Goal: Task Accomplishment & Management: Manage account settings

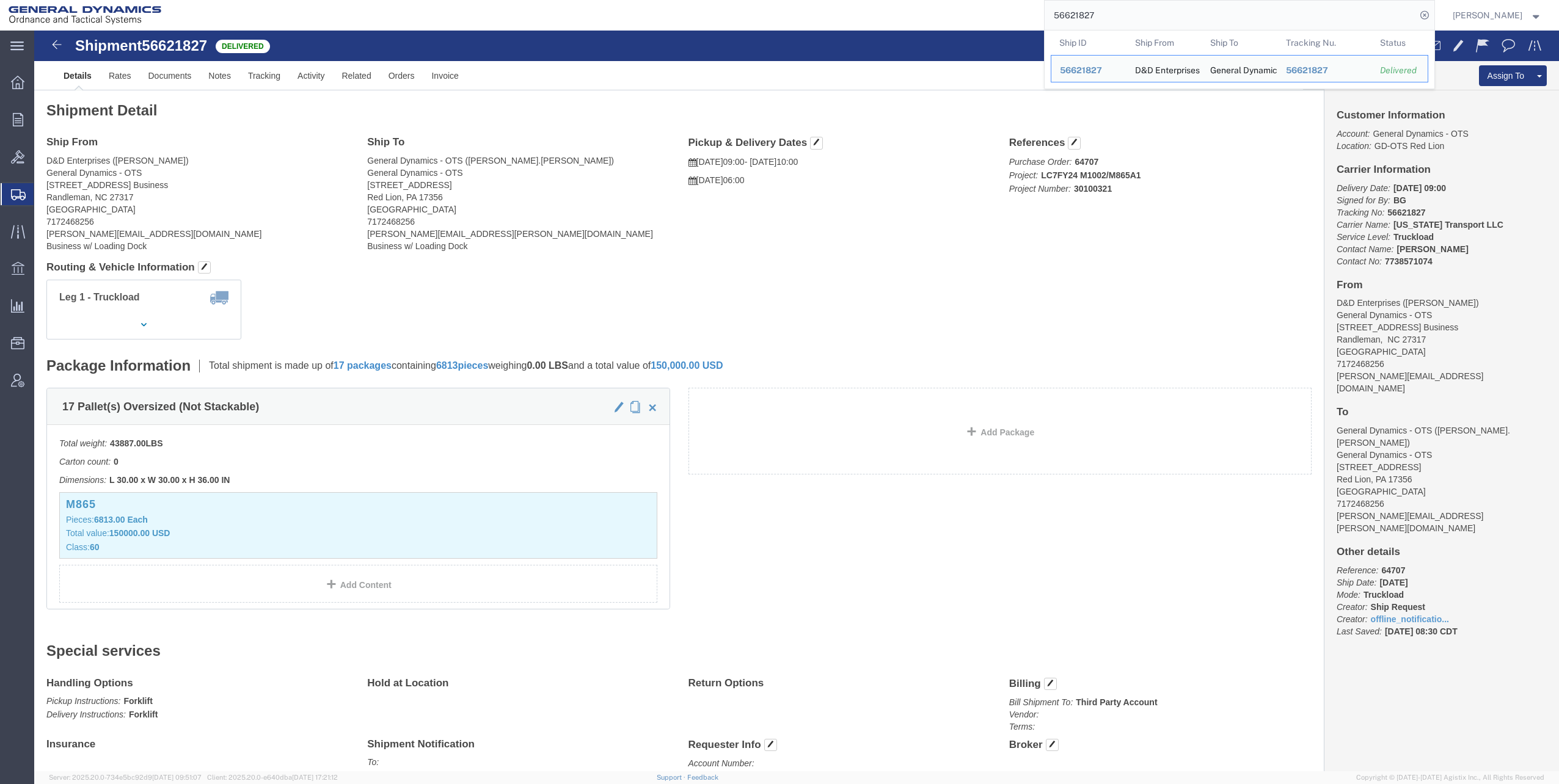
drag, startPoint x: 1057, startPoint y: 15, endPoint x: 1148, endPoint y: 6, distance: 91.4
click at [1148, 6] on input "56621827" at bounding box center [1230, 15] width 371 height 29
paste input "7111433"
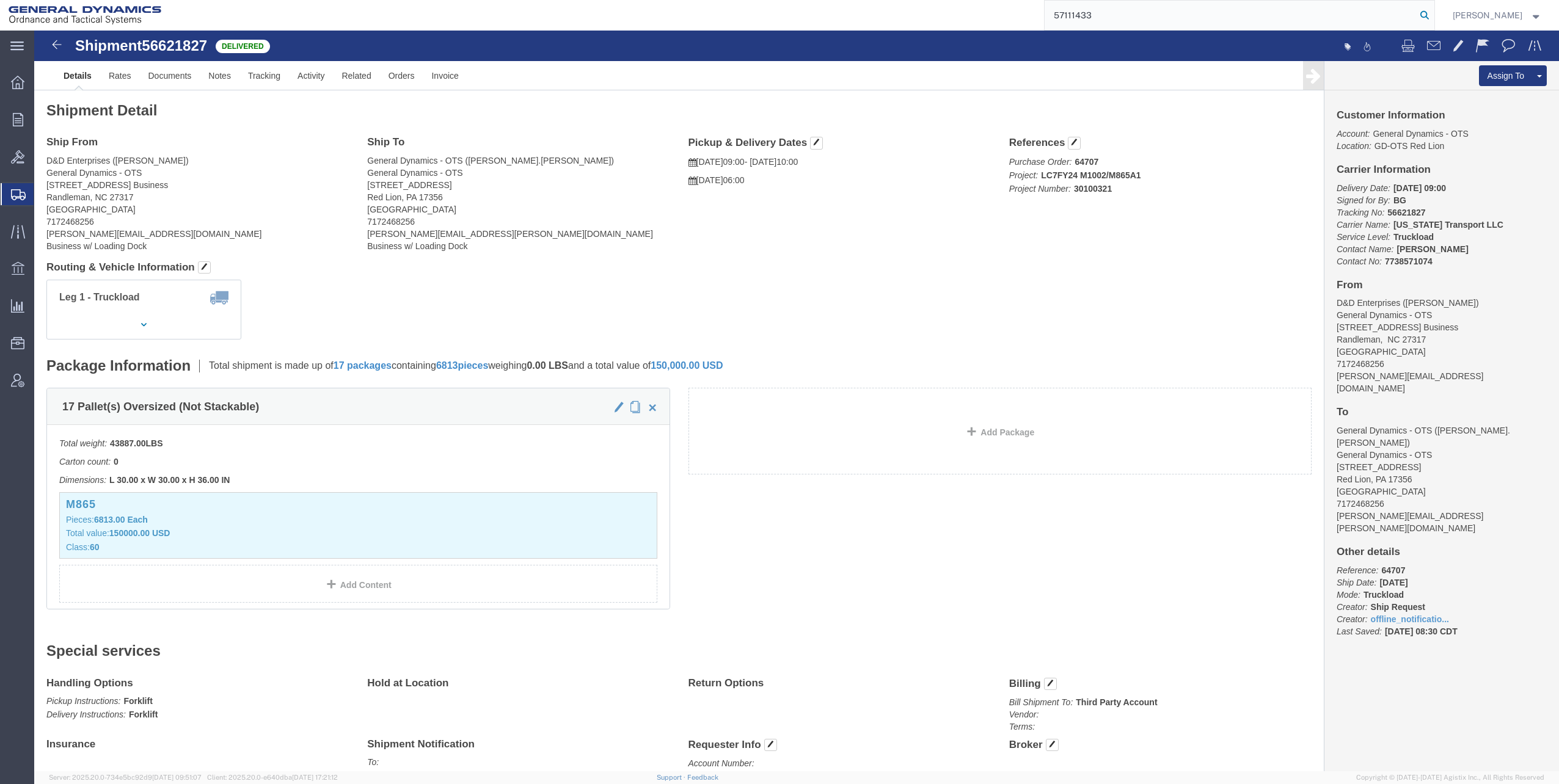
type input "57111433"
click at [1427, 14] on icon at bounding box center [1424, 15] width 17 height 17
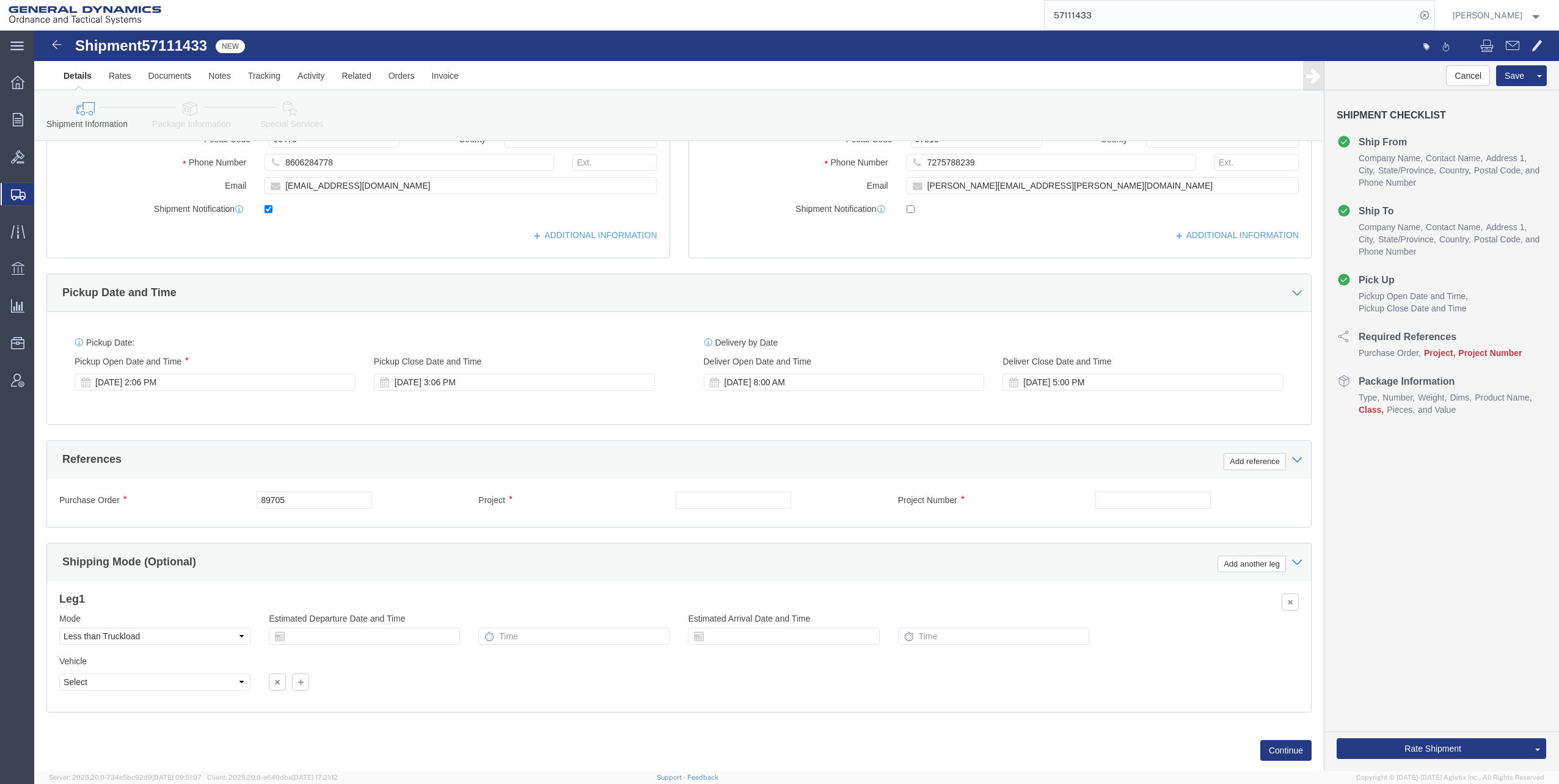
scroll to position [305, 0]
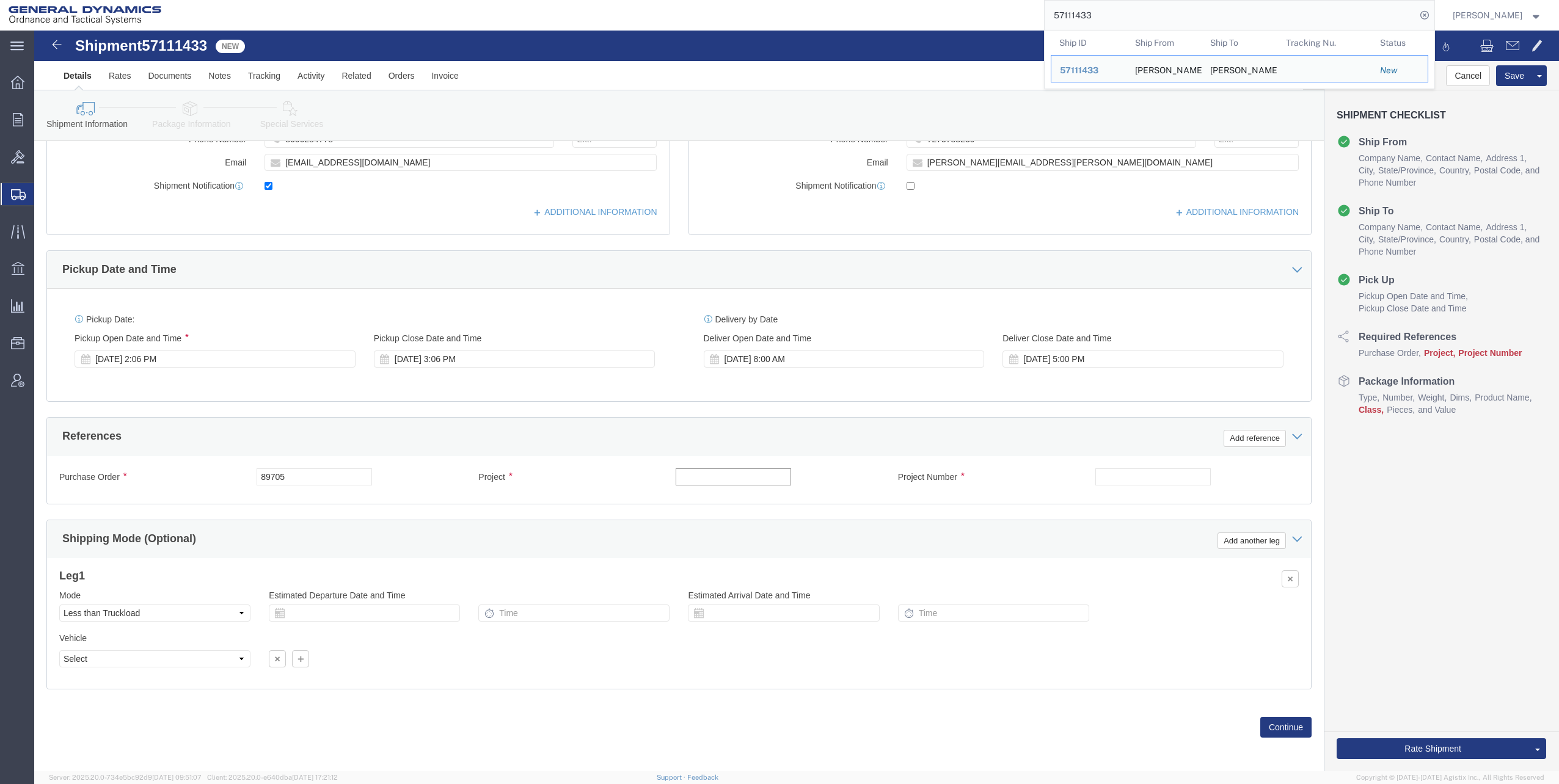
click input "text"
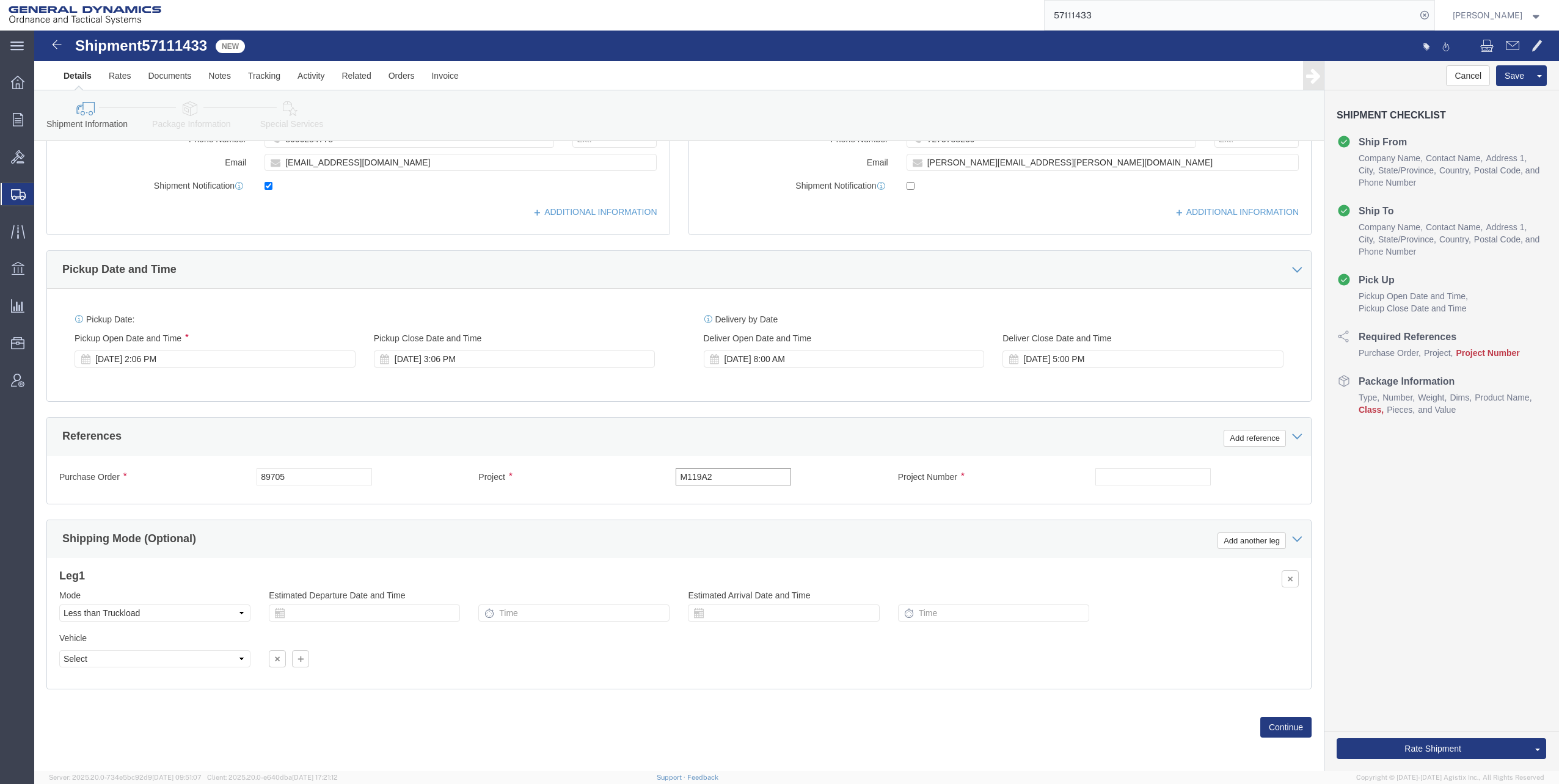
click input "M119A2"
type input "M119A2 DO2"
click input "text"
type input "30100339"
click button "Add reference"
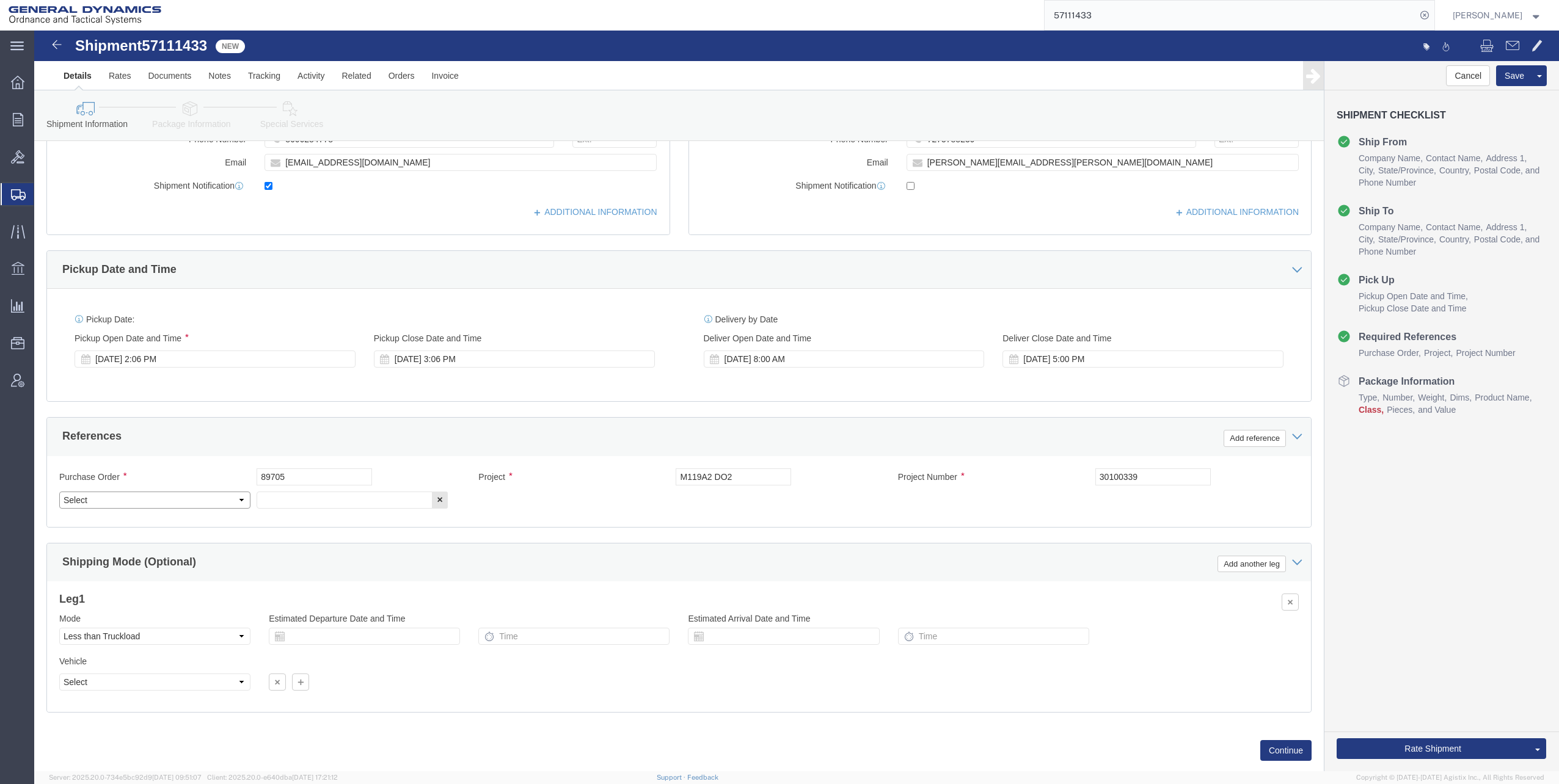
click select "Select Account Type Activity ID Airline Appointment Number ASN Batch Request # …"
select select "ACTID"
click select "Select Account Type Activity ID Airline Appointment Number ASN Batch Request # …"
click input "text"
type input "1.3.04"
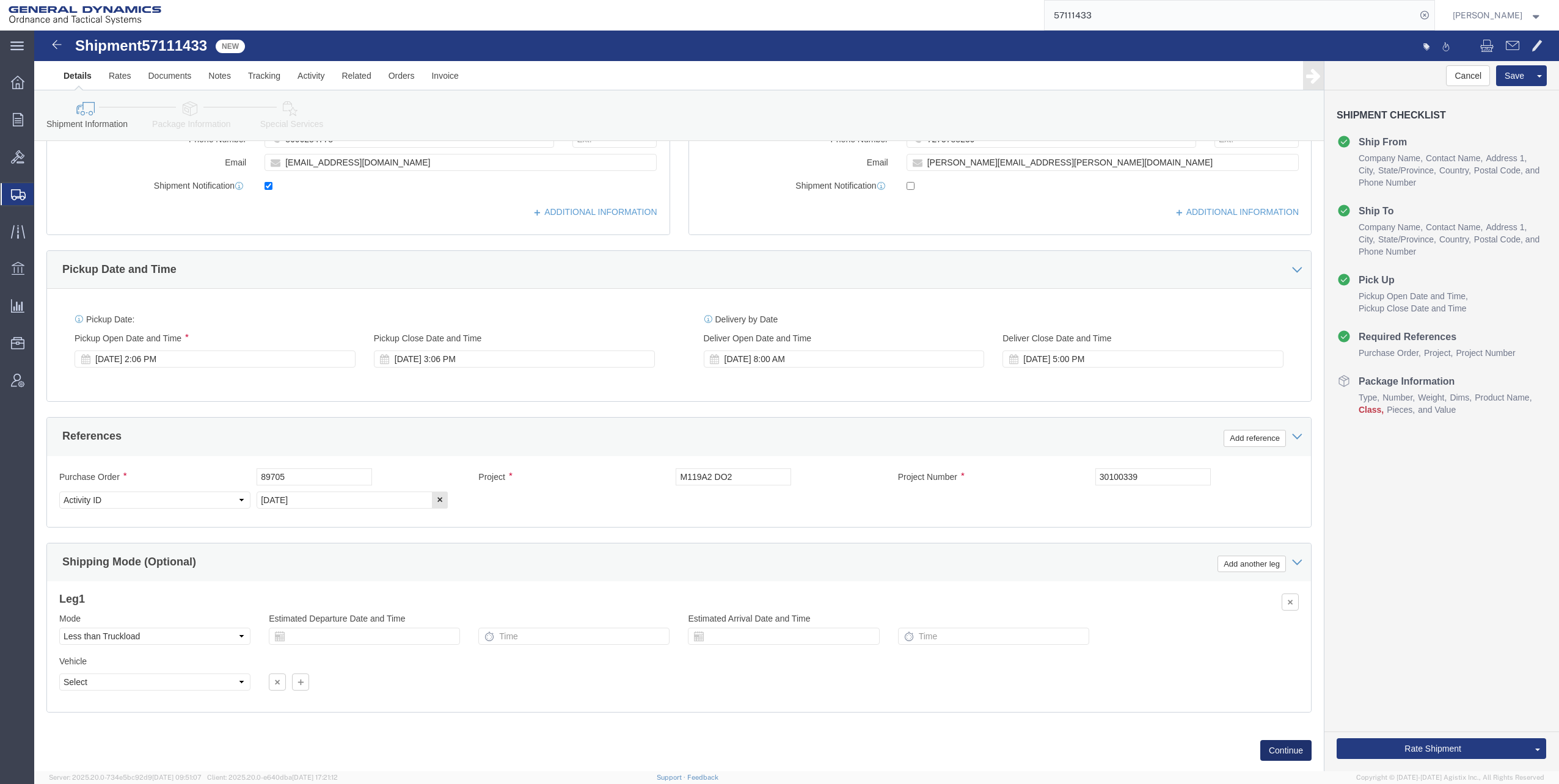
click button "Continue"
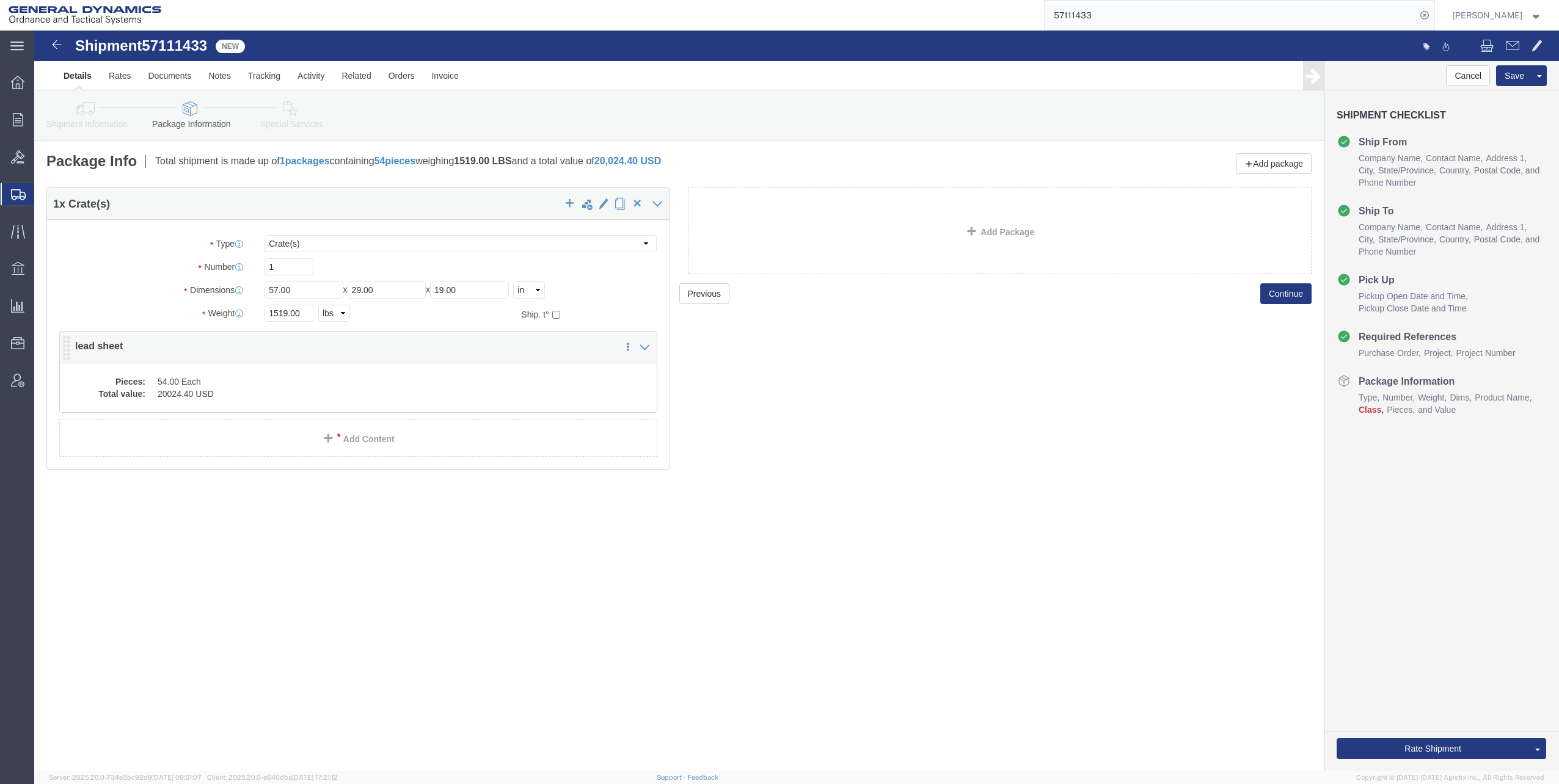
click dd "54.00 Each"
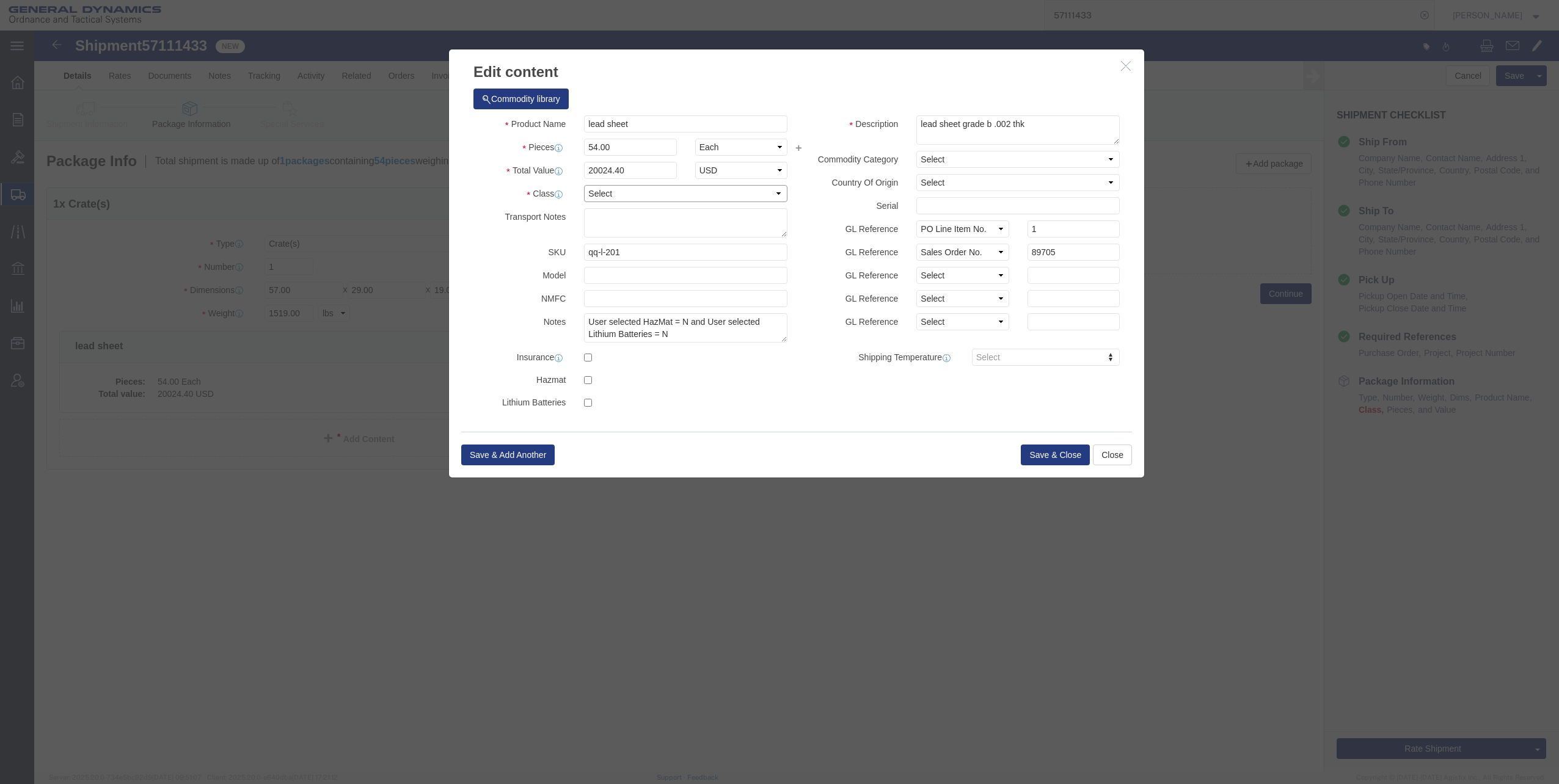
click select "Select 50 55 60 65 70 85 92.5 100 125 175 250 300 400"
select select "60"
click select "Select 50 55 60 65 70 85 92.5 100 125 175 250 300 400"
click button "Save & Close"
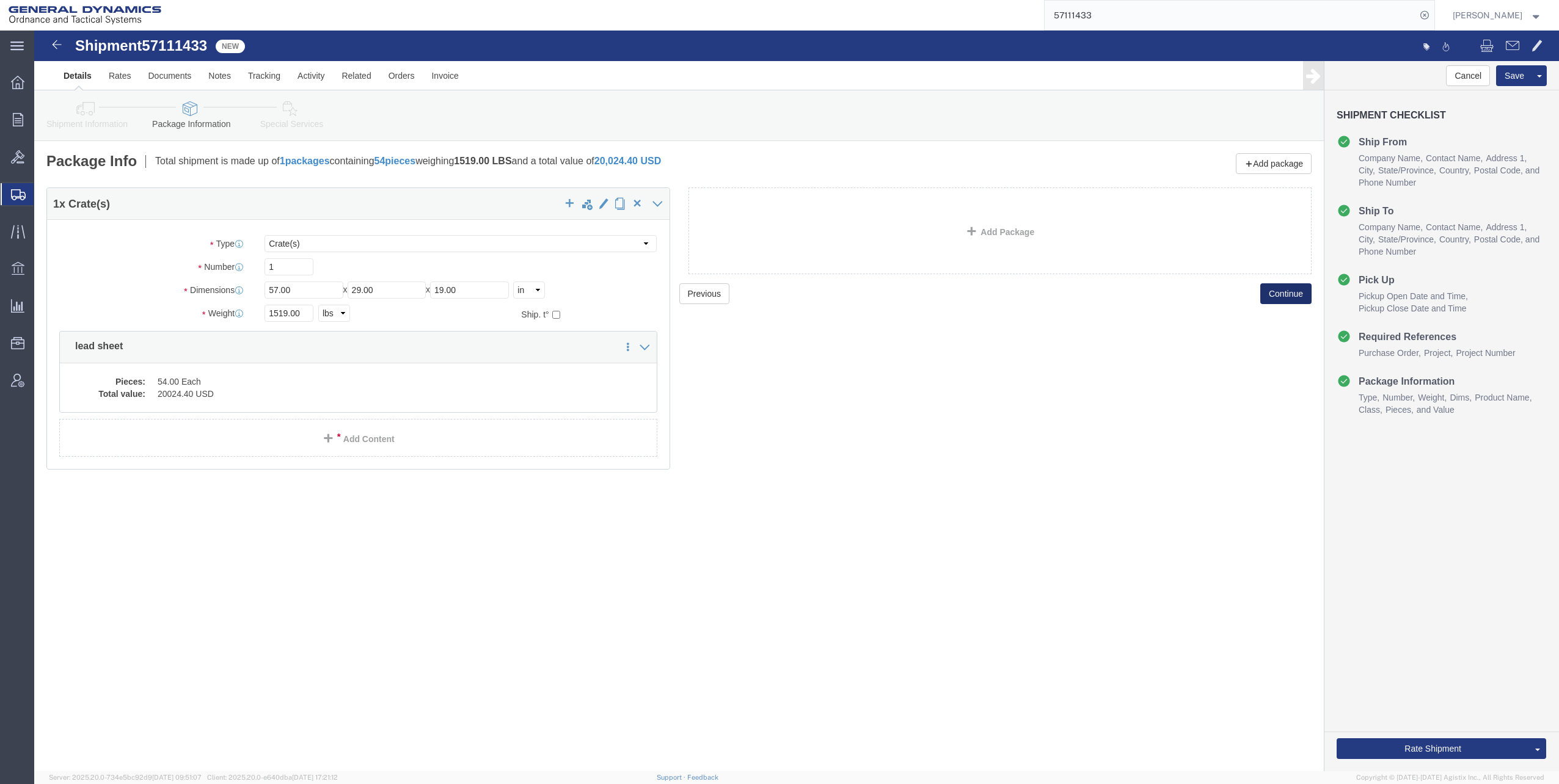
click button "Continue"
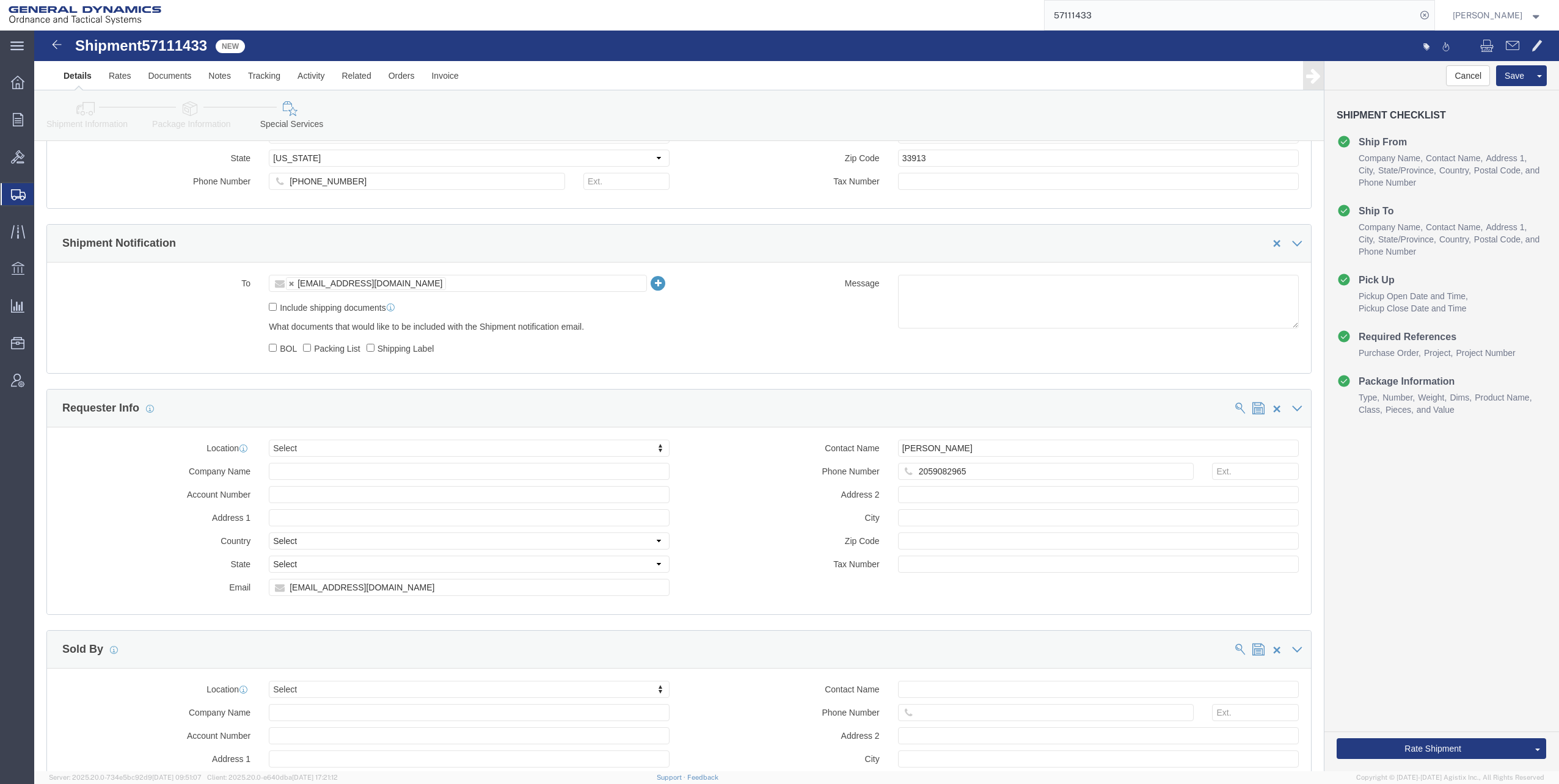
scroll to position [855, 0]
click ul "[EMAIL_ADDRESS][DOMAIN_NAME]"
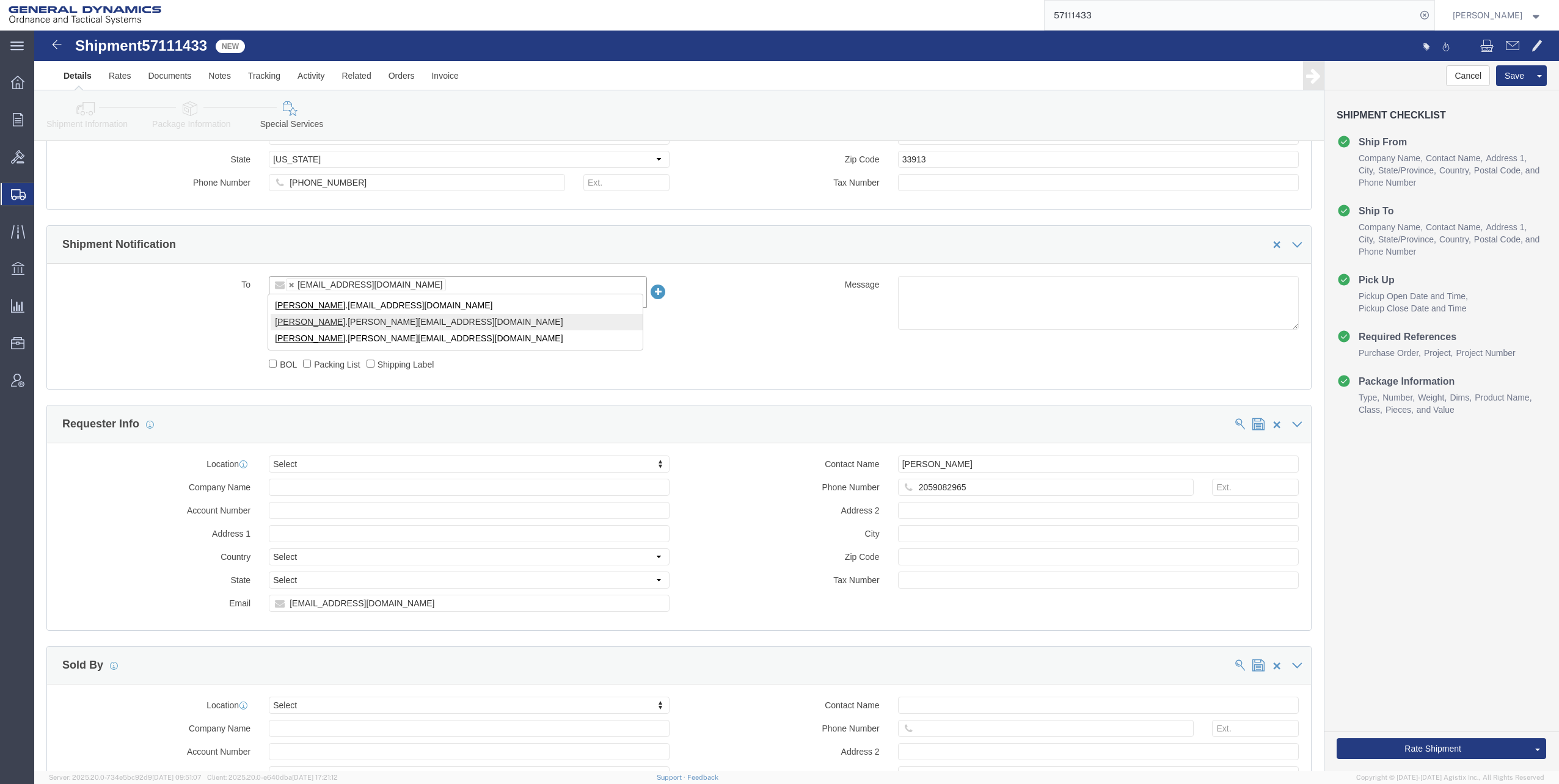
type input "sarah"
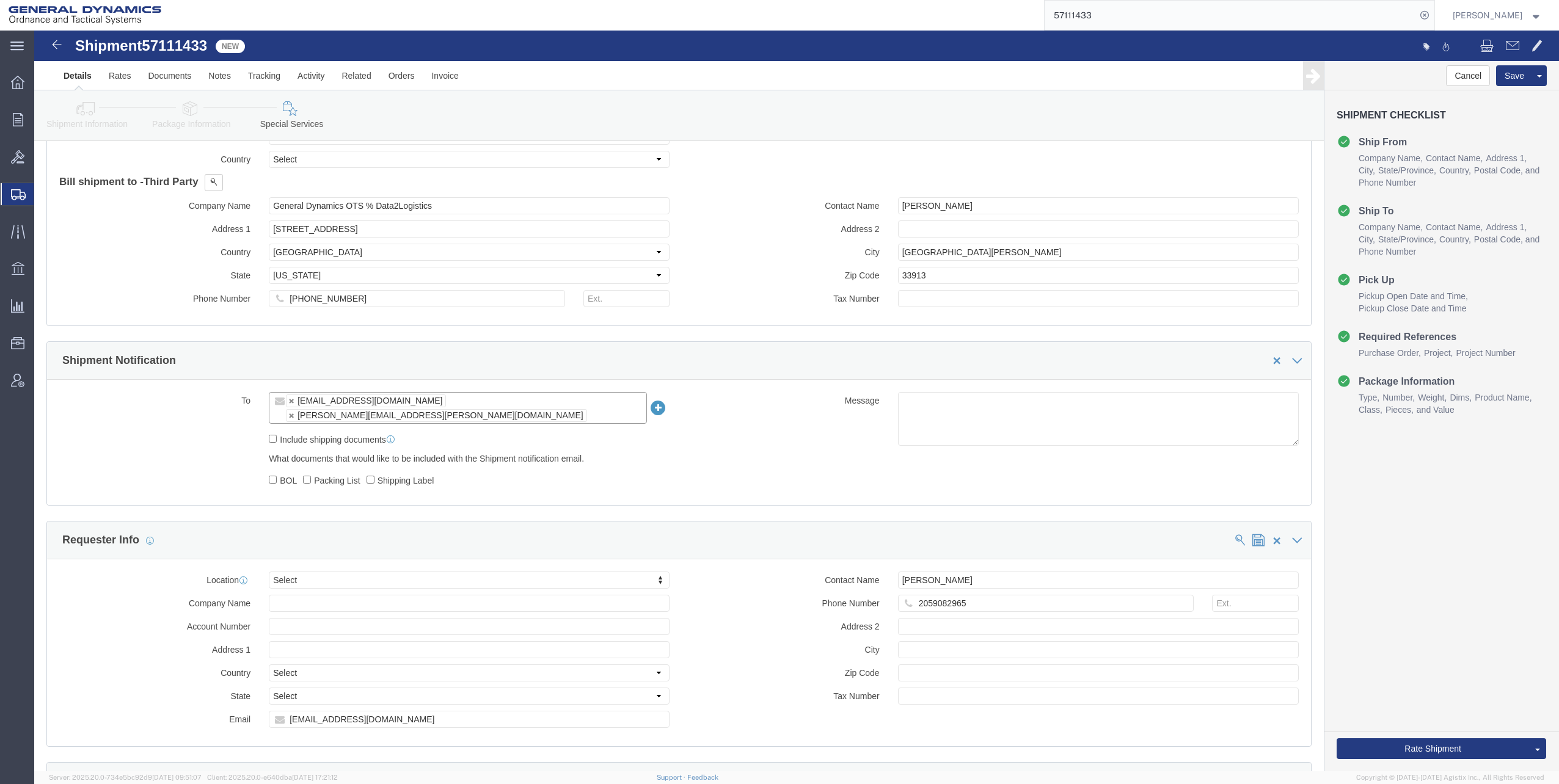
scroll to position [598, 0]
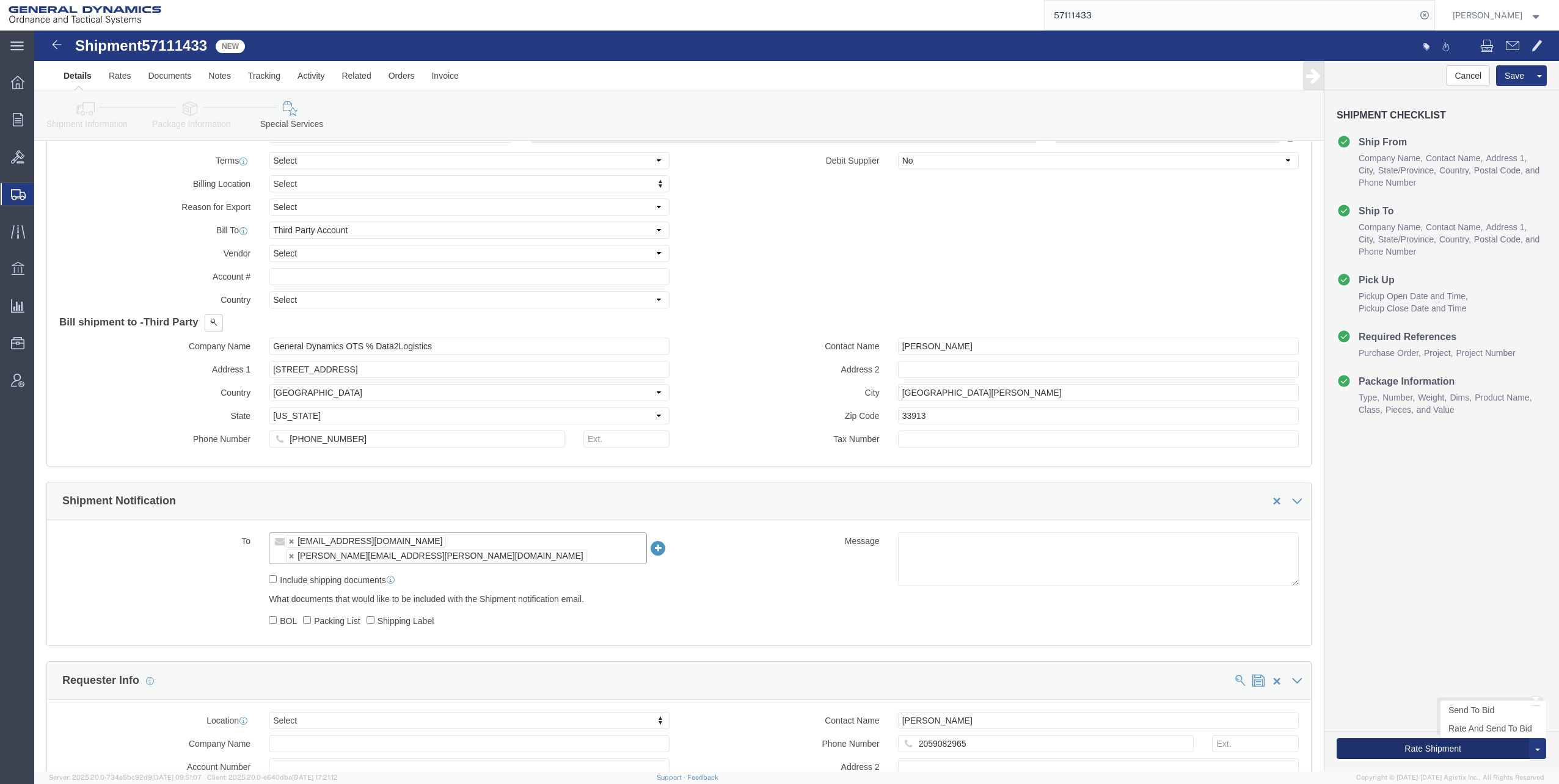
click button "Rate Shipment"
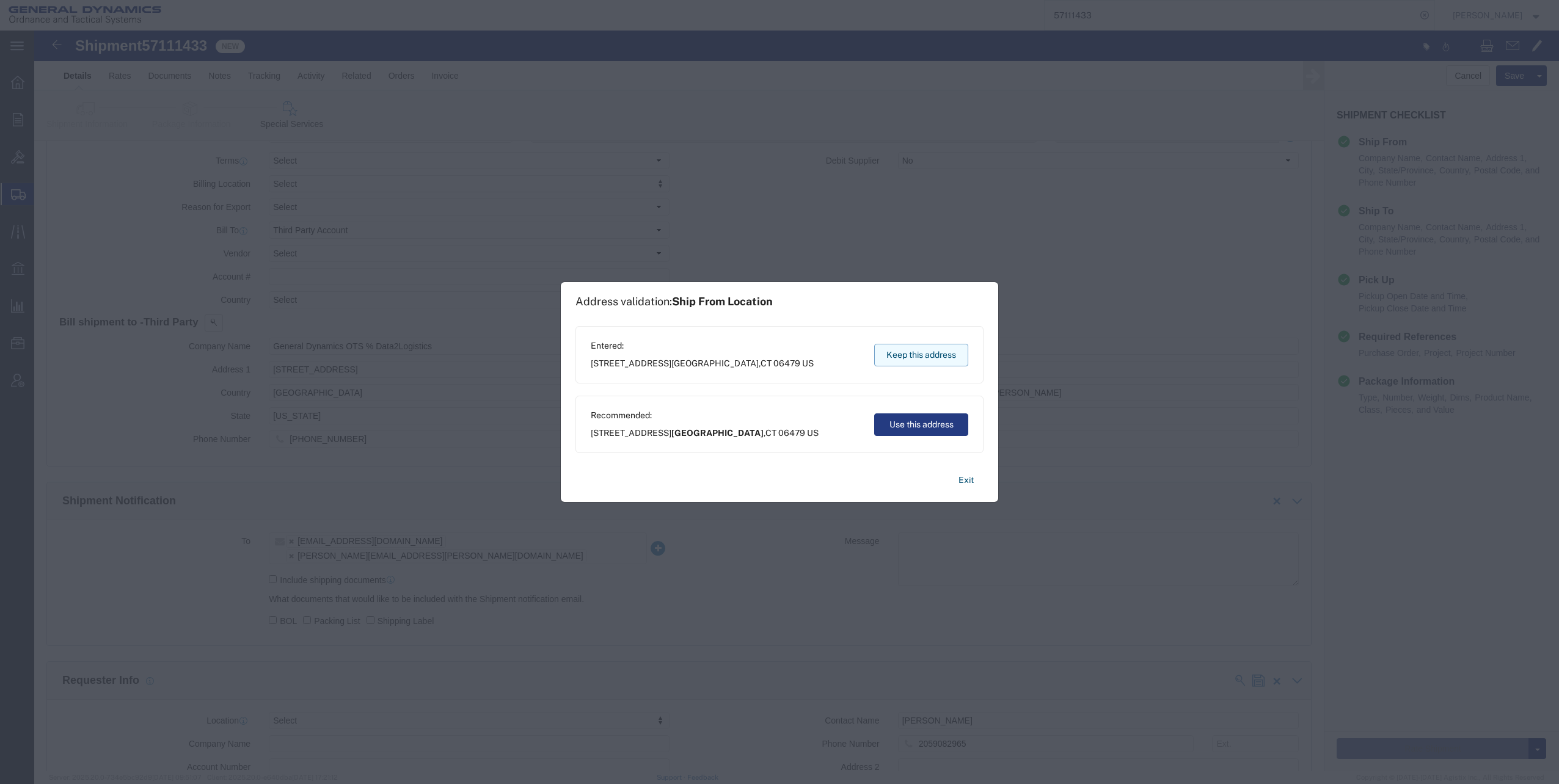
click at [921, 351] on button "Keep this address" at bounding box center [920, 355] width 94 height 23
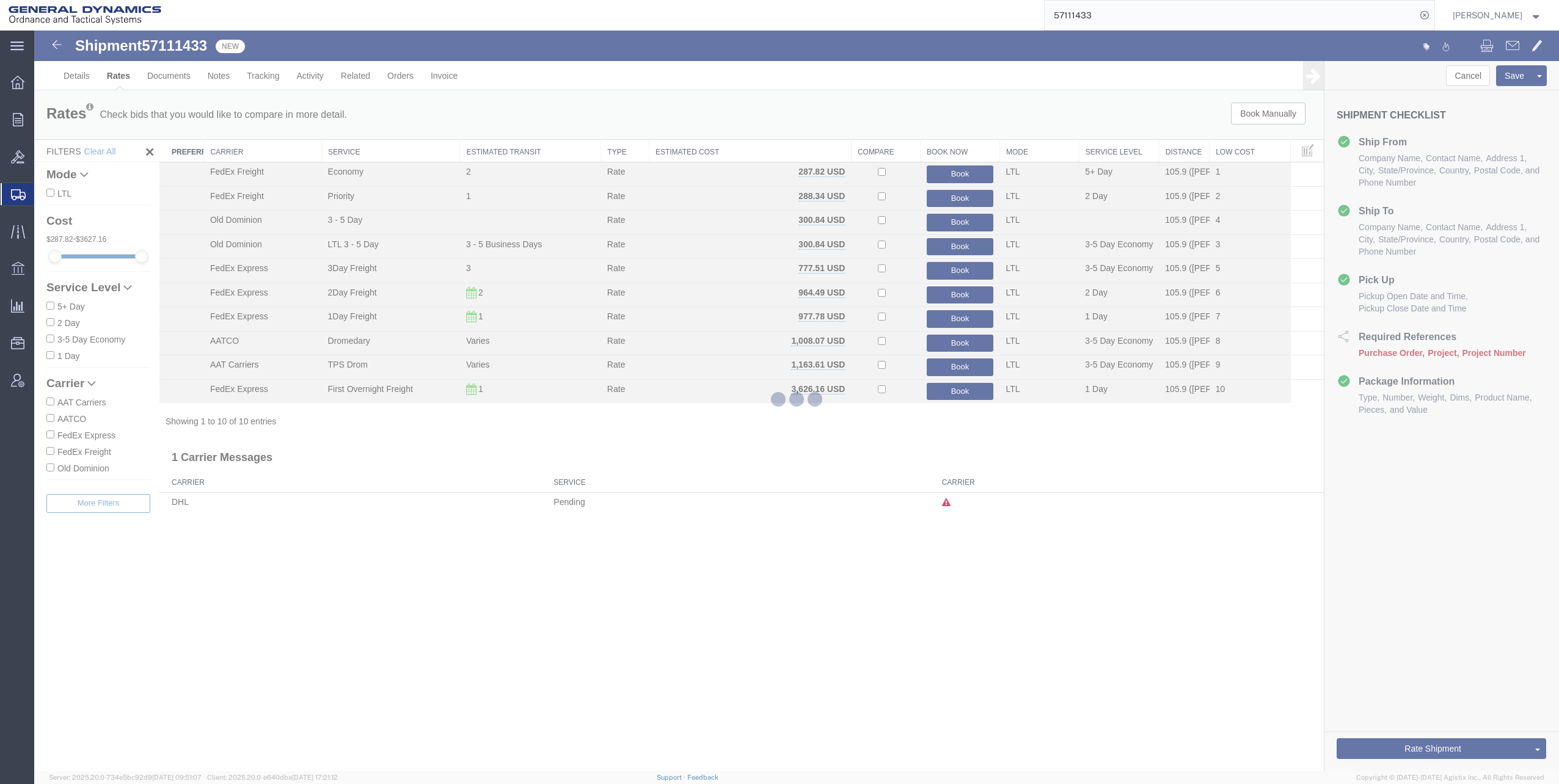
scroll to position [0, 0]
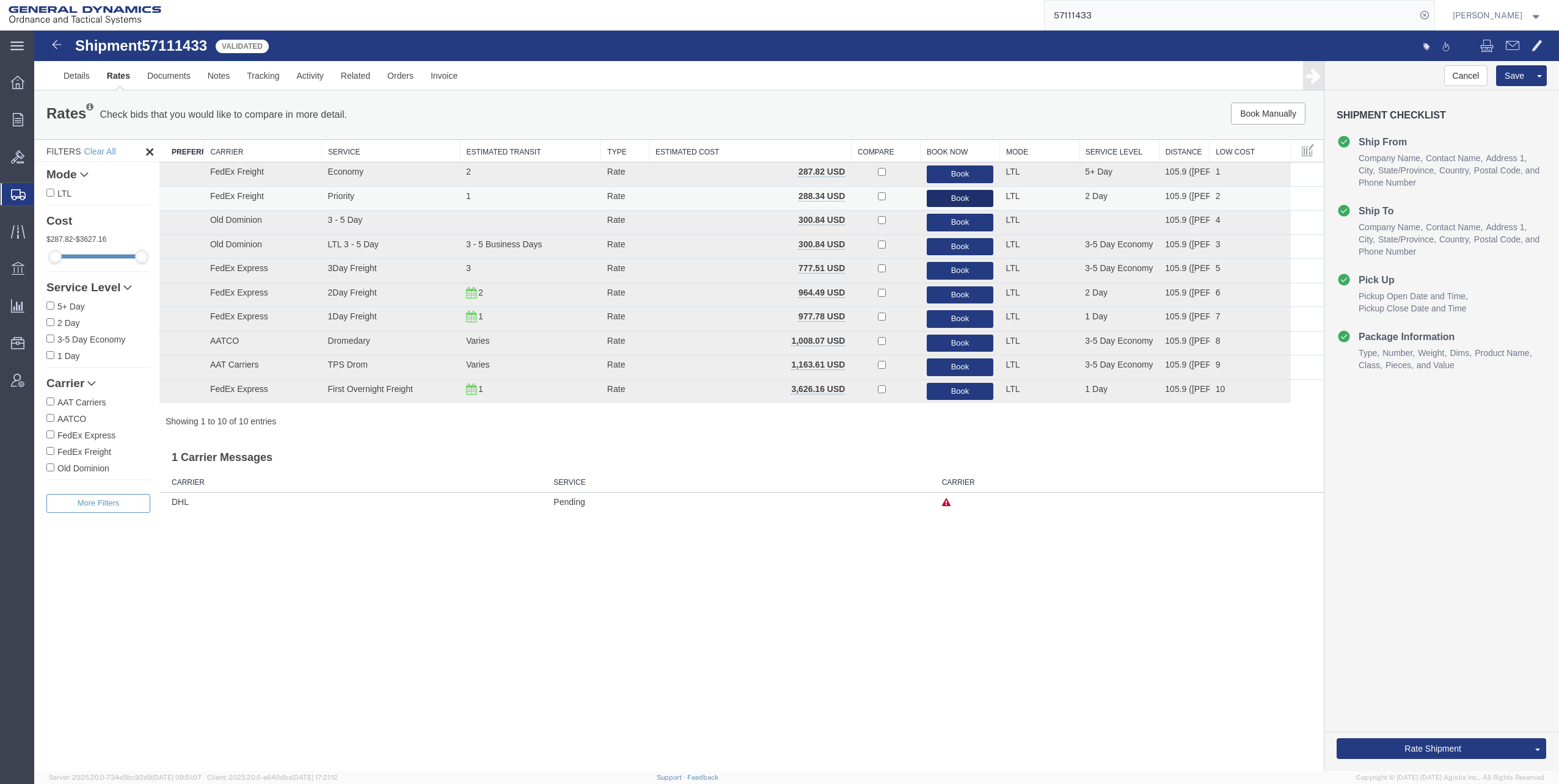
click at [960, 198] on button "Book" at bounding box center [960, 198] width 67 height 17
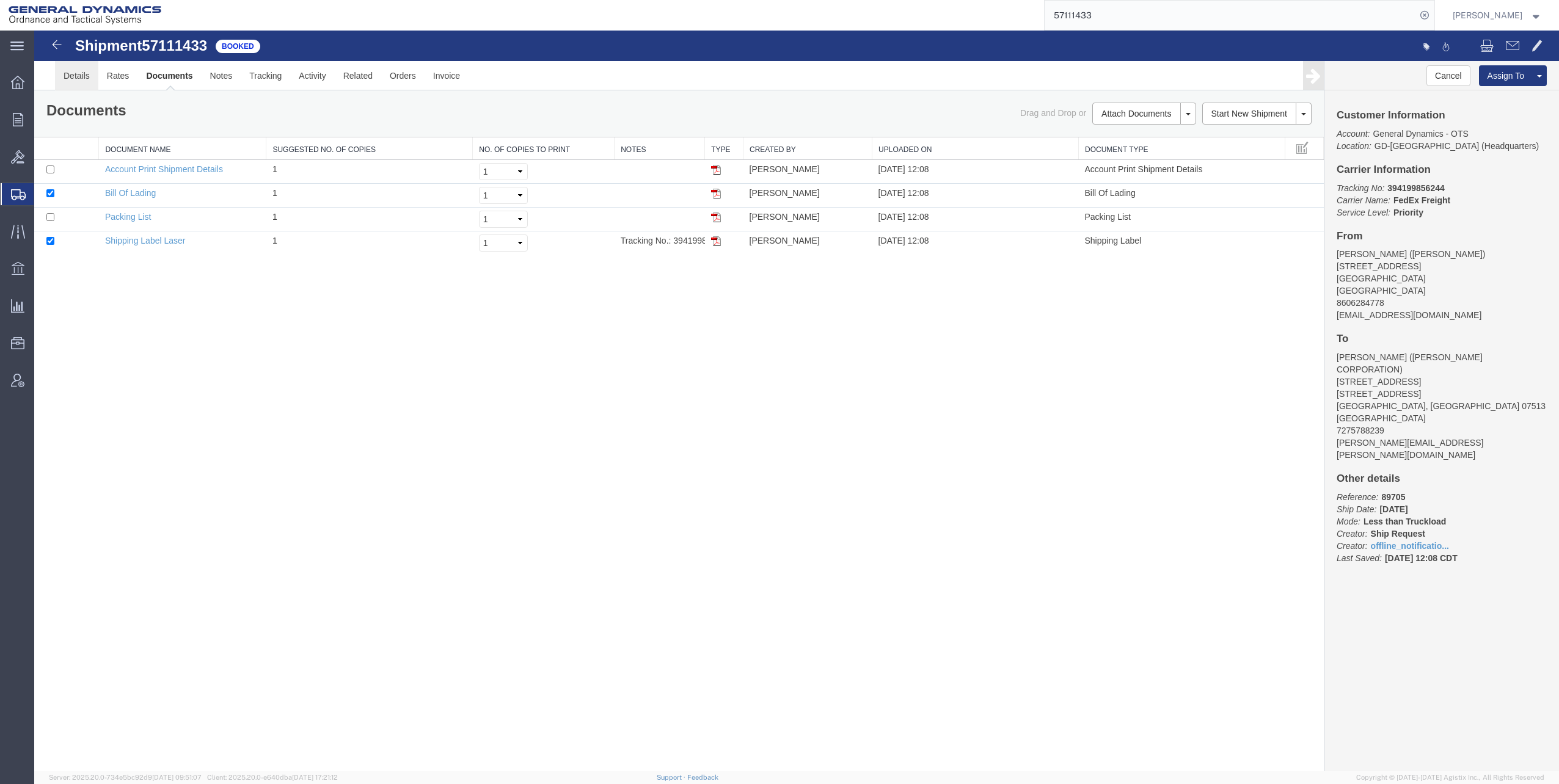
click at [73, 78] on link "Details" at bounding box center [76, 76] width 43 height 29
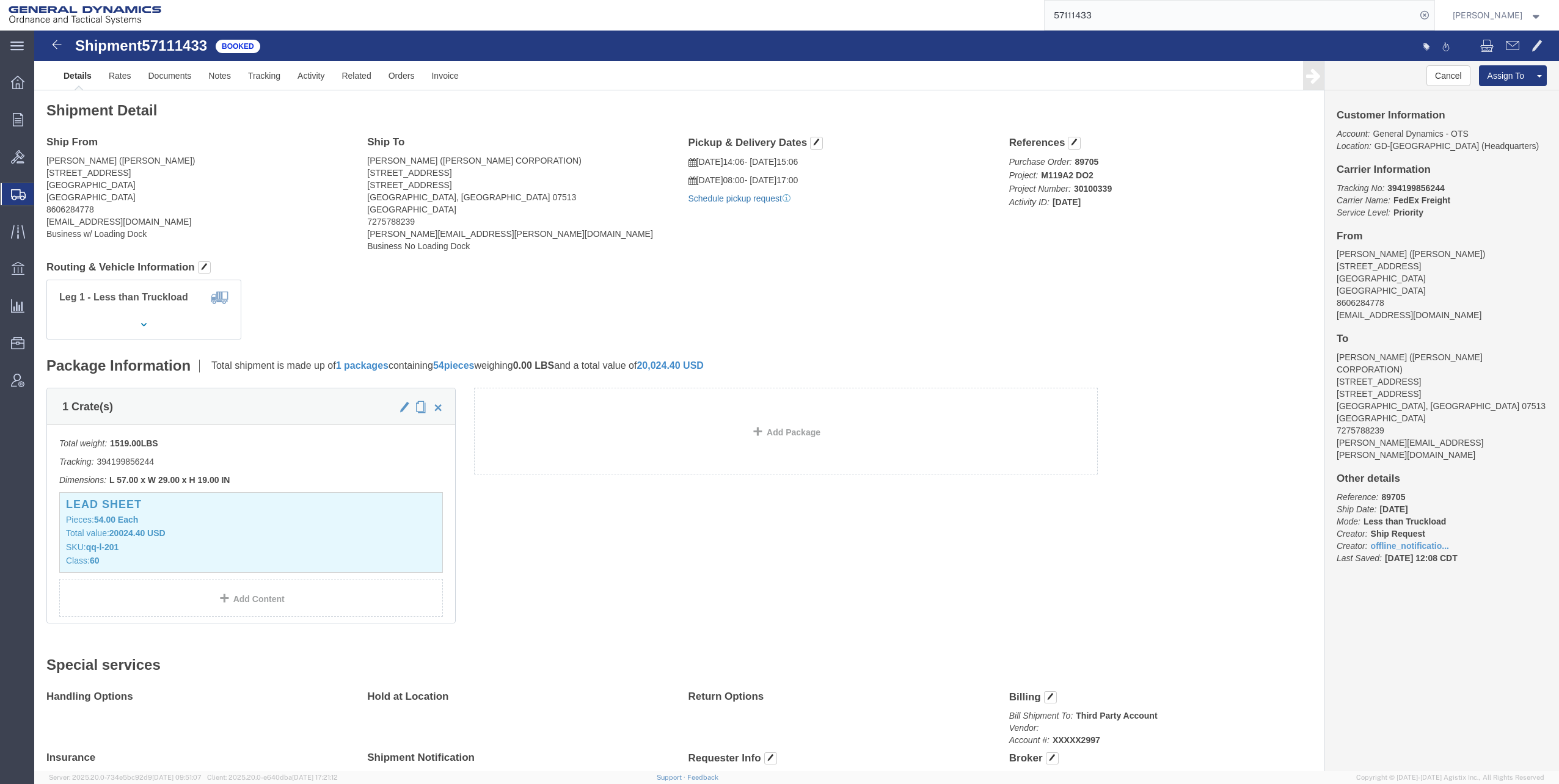
click link "Schedule pickup request"
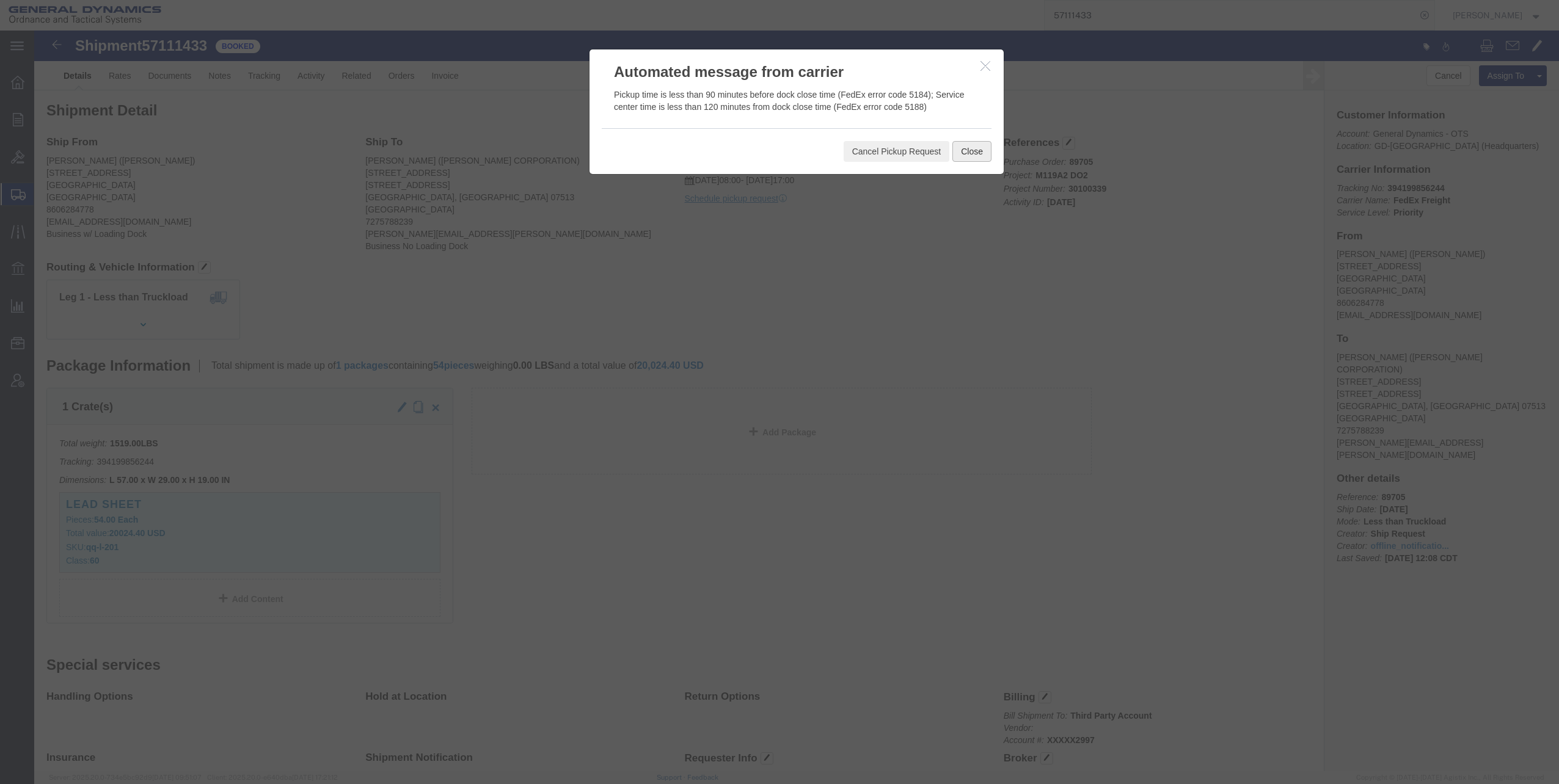
click button "Close"
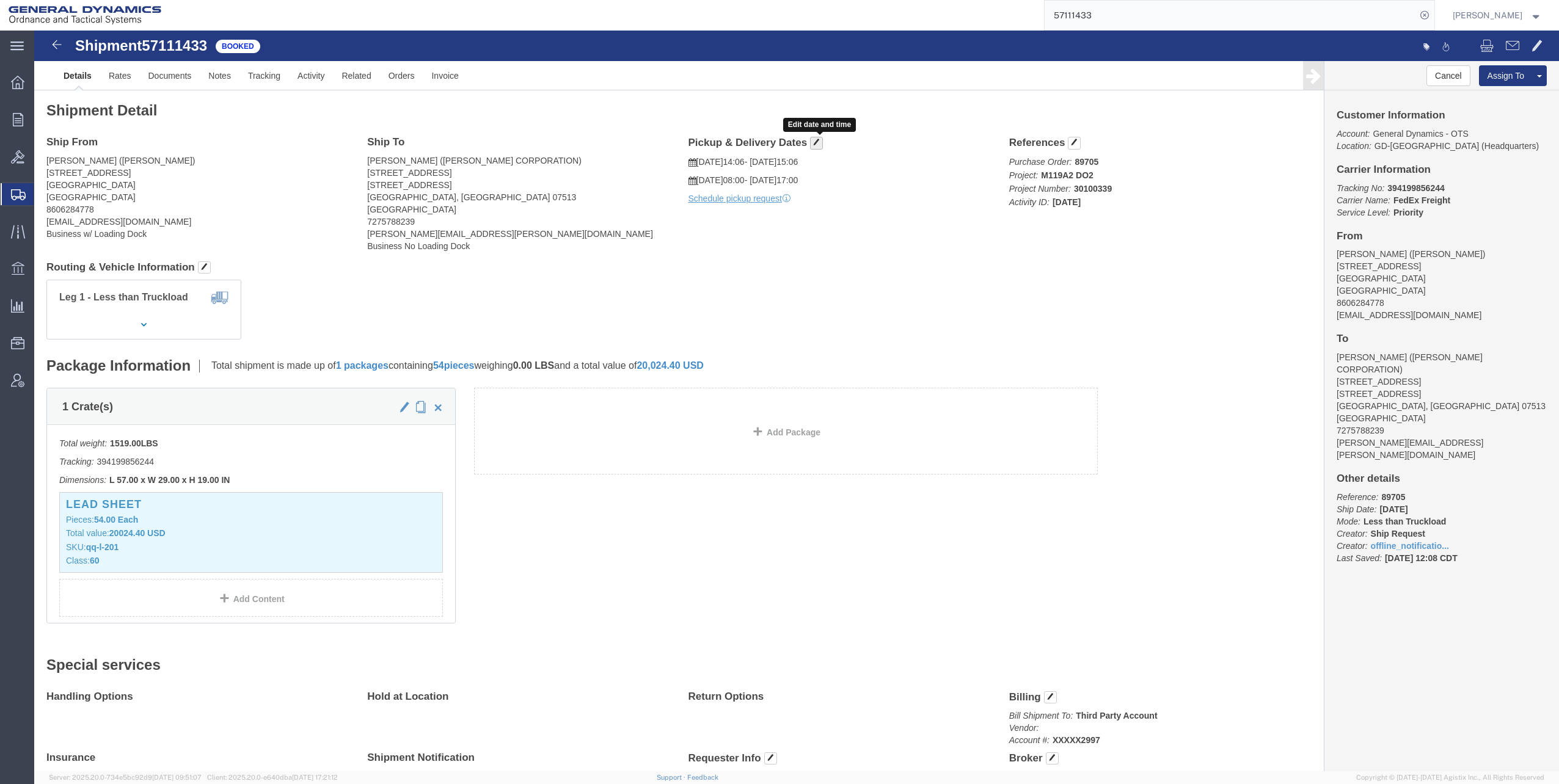
click span "button"
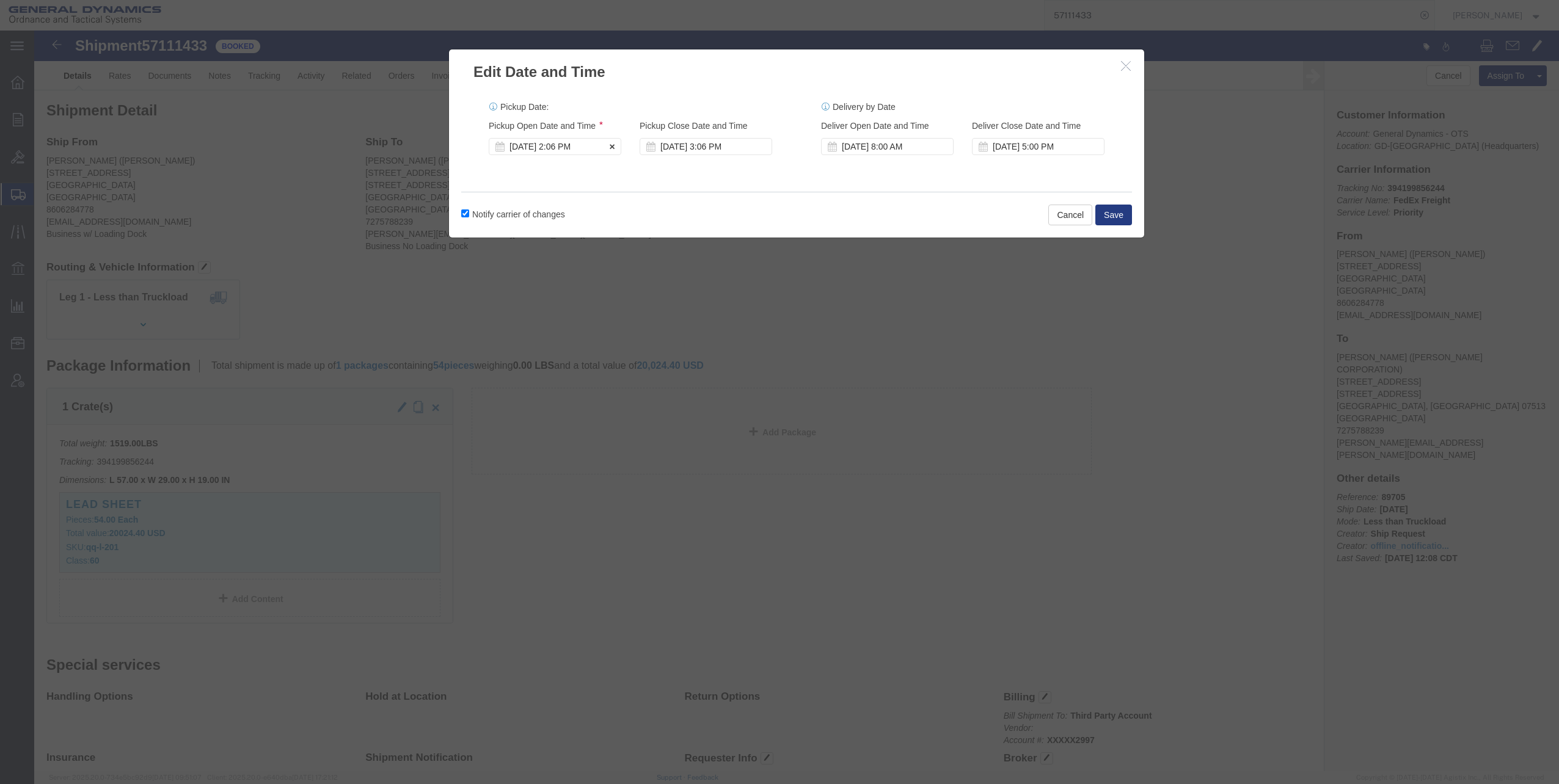
click div "Oct 13 2025 2:06 PM"
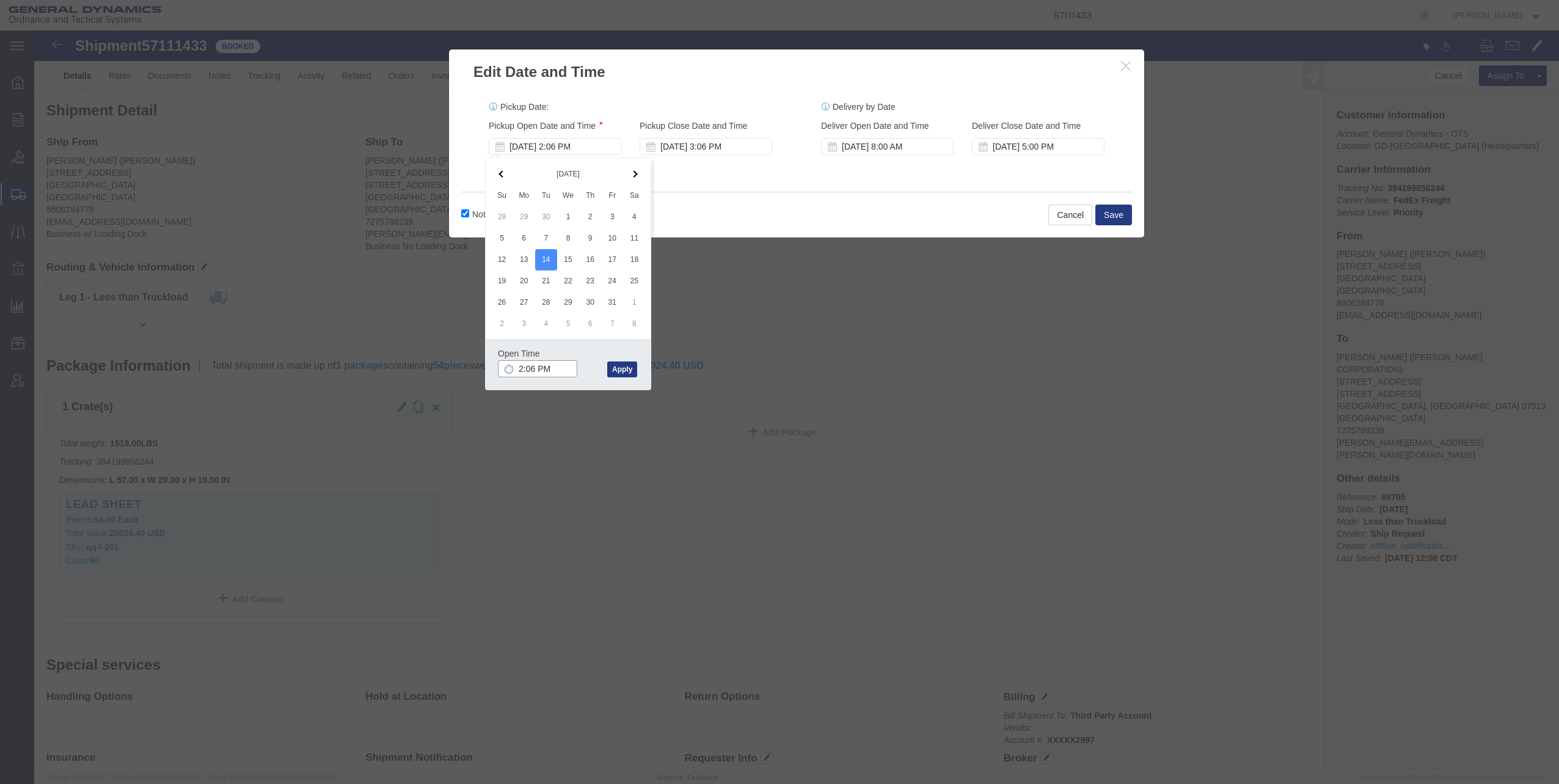
click input "2:06 PM"
type input "8:00 AM"
click button "Apply"
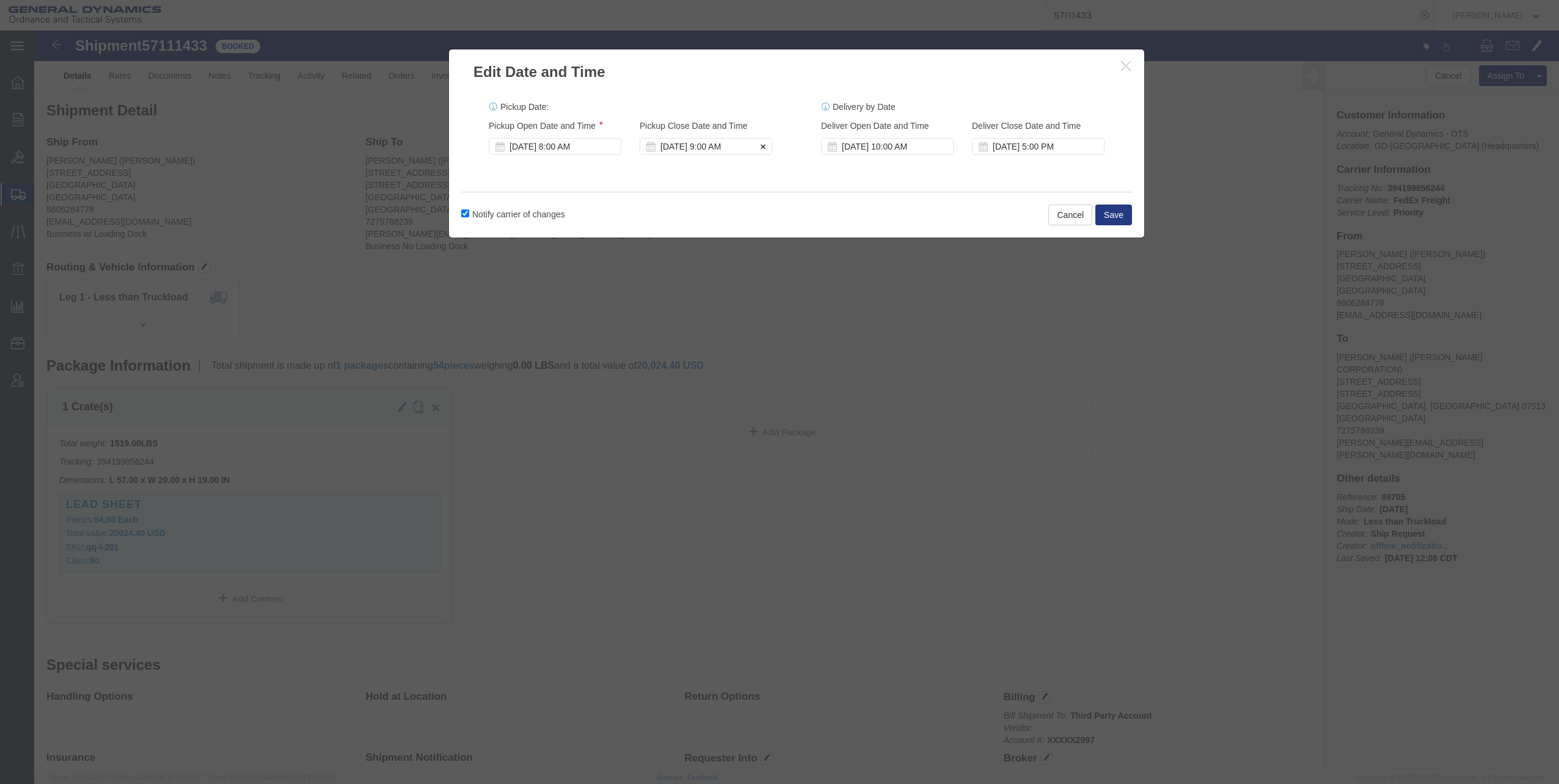
click div "Oct 14 2025 9:00 AM"
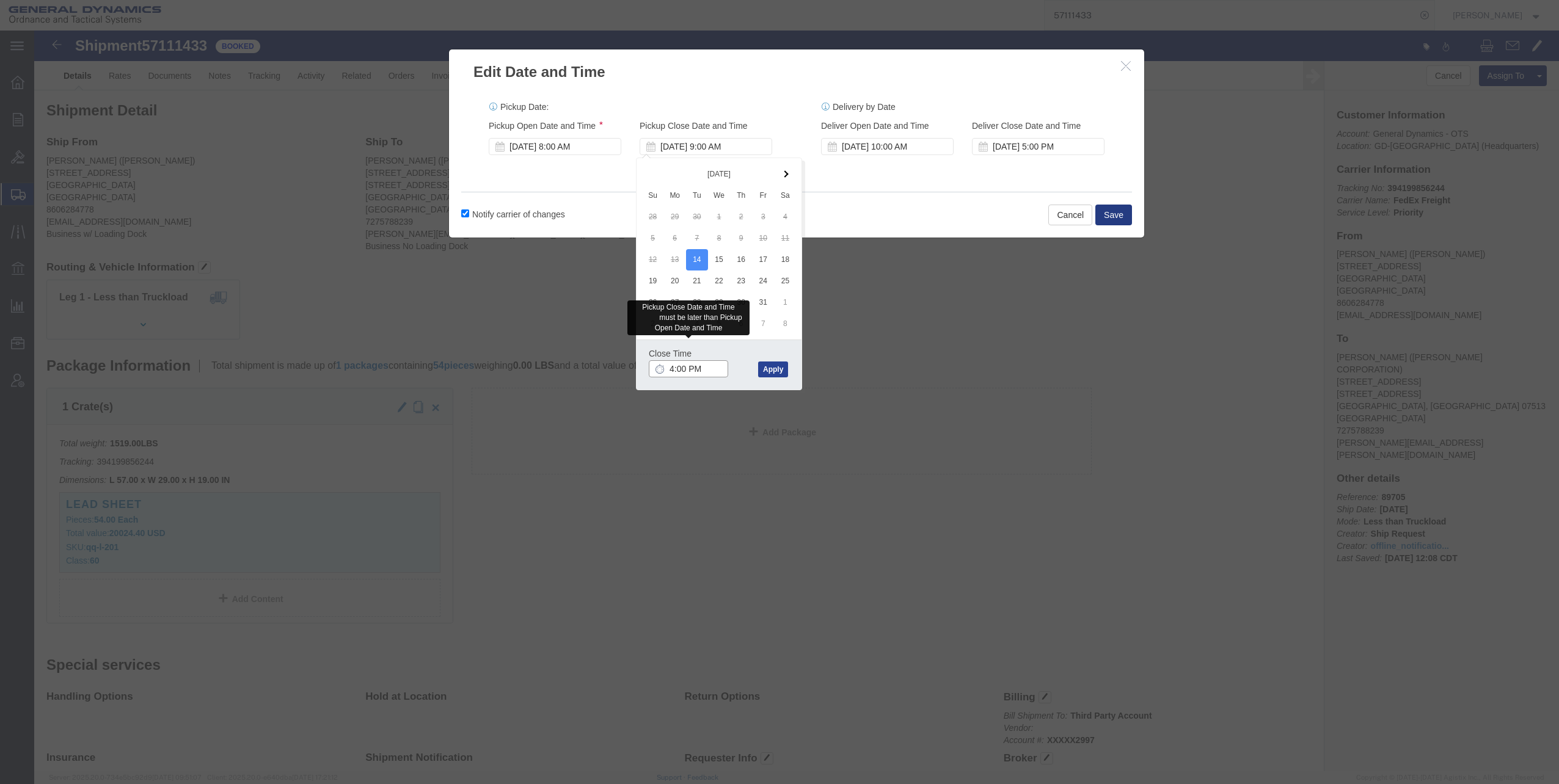
type input "4:00 PM"
click button "Apply"
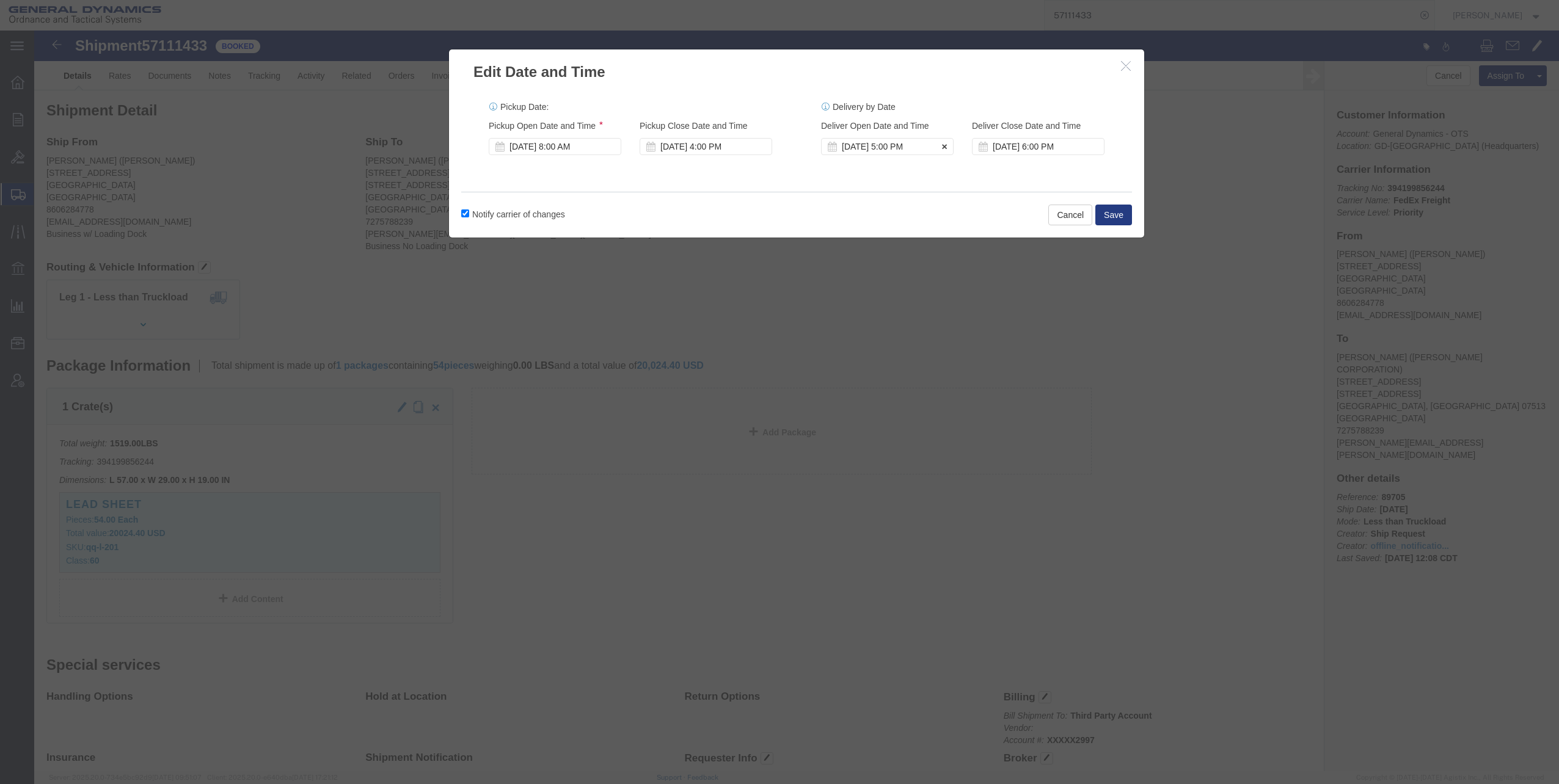
click div "Oct 14 2025 5:00 PM"
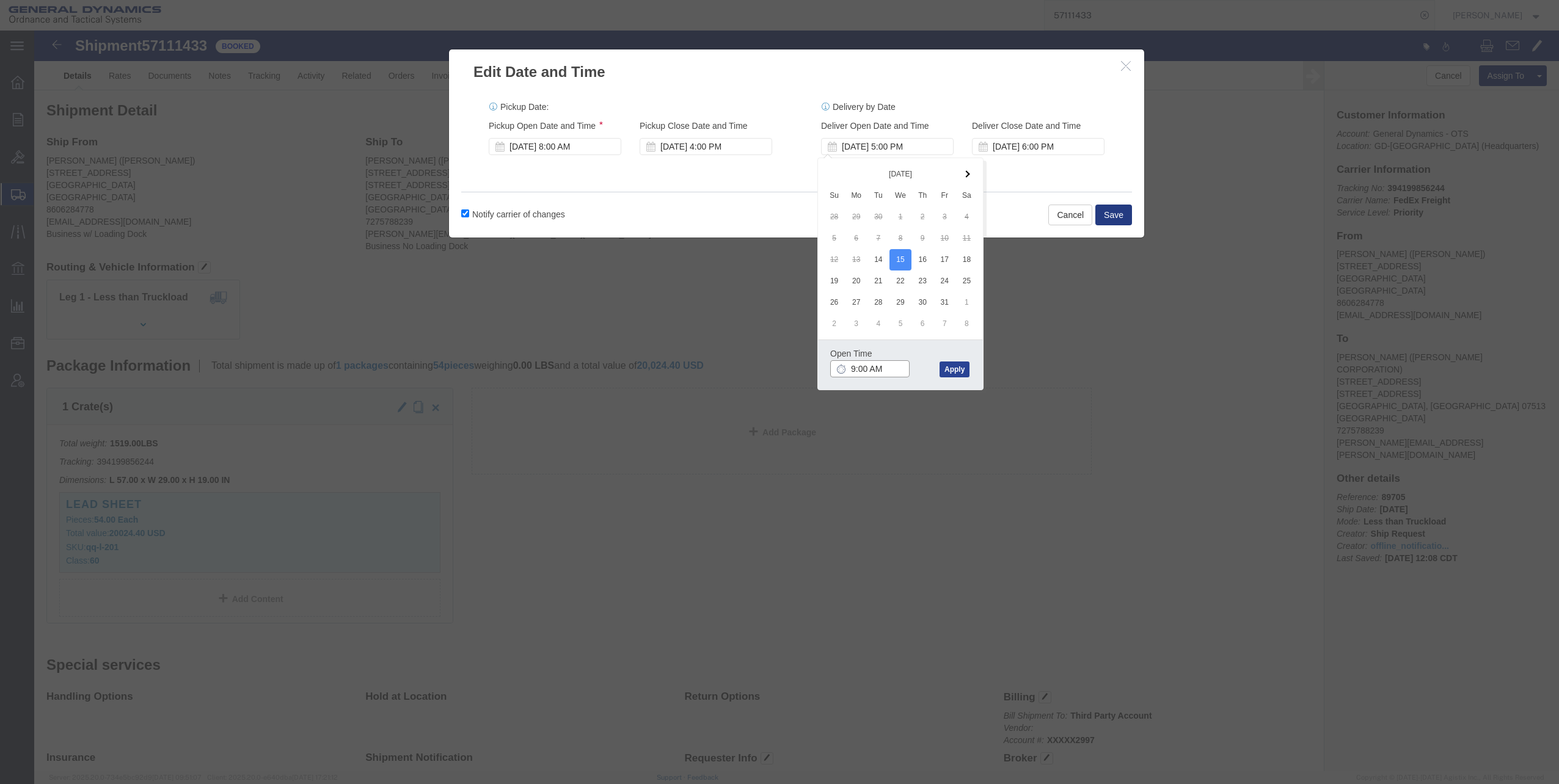
type input "9:00 AM"
click button "Apply"
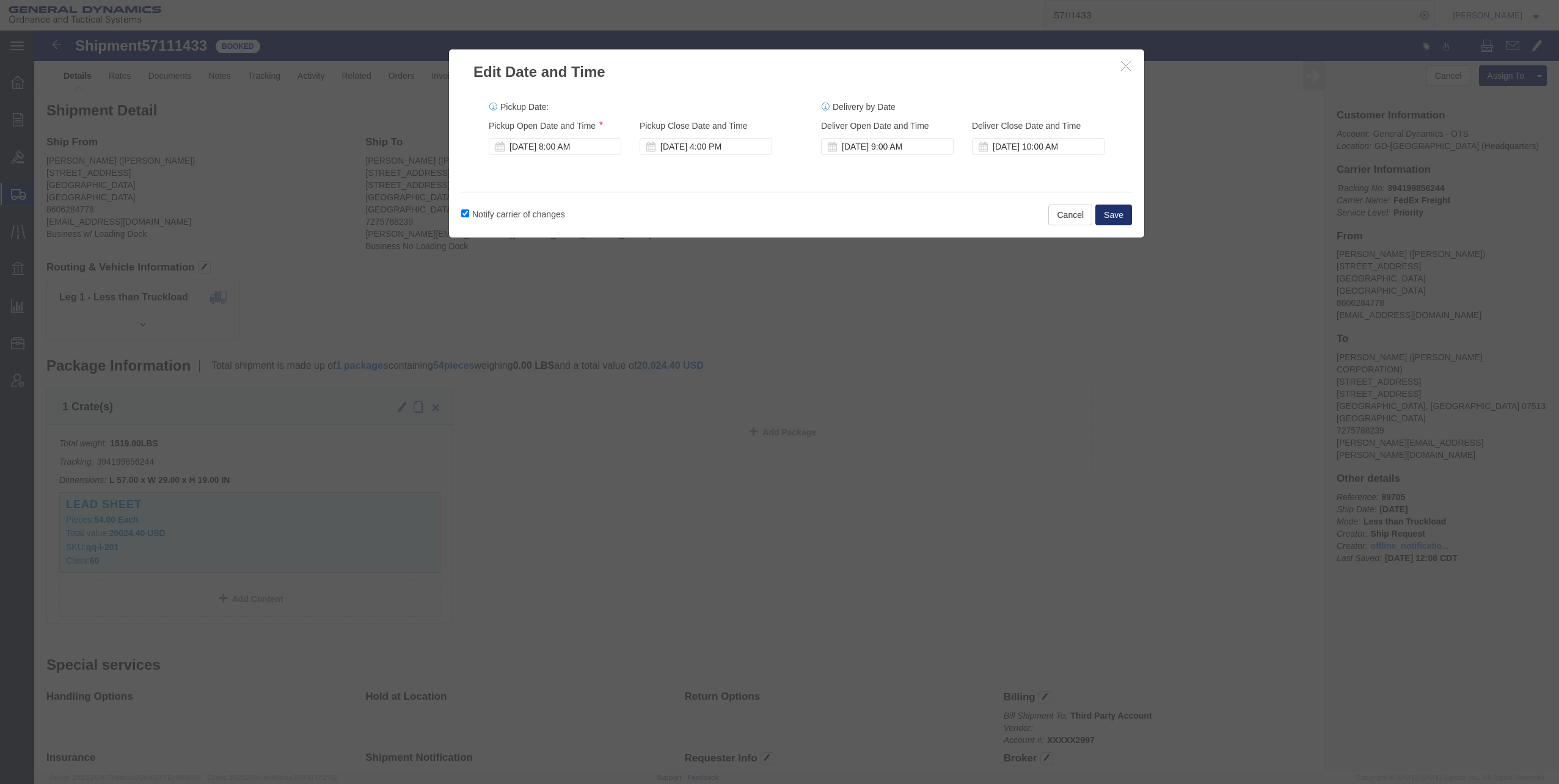
click button "Save"
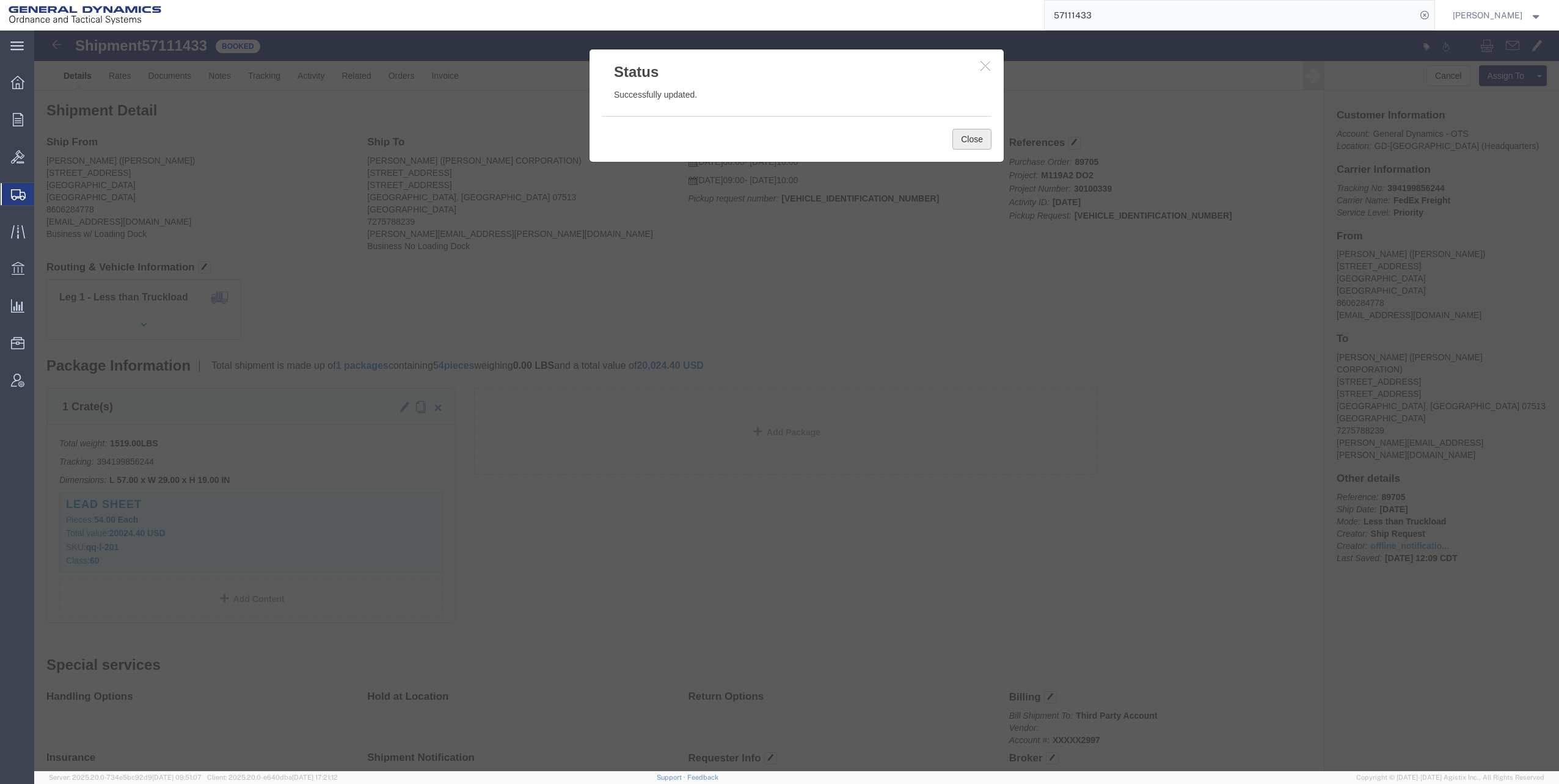
click button "Close"
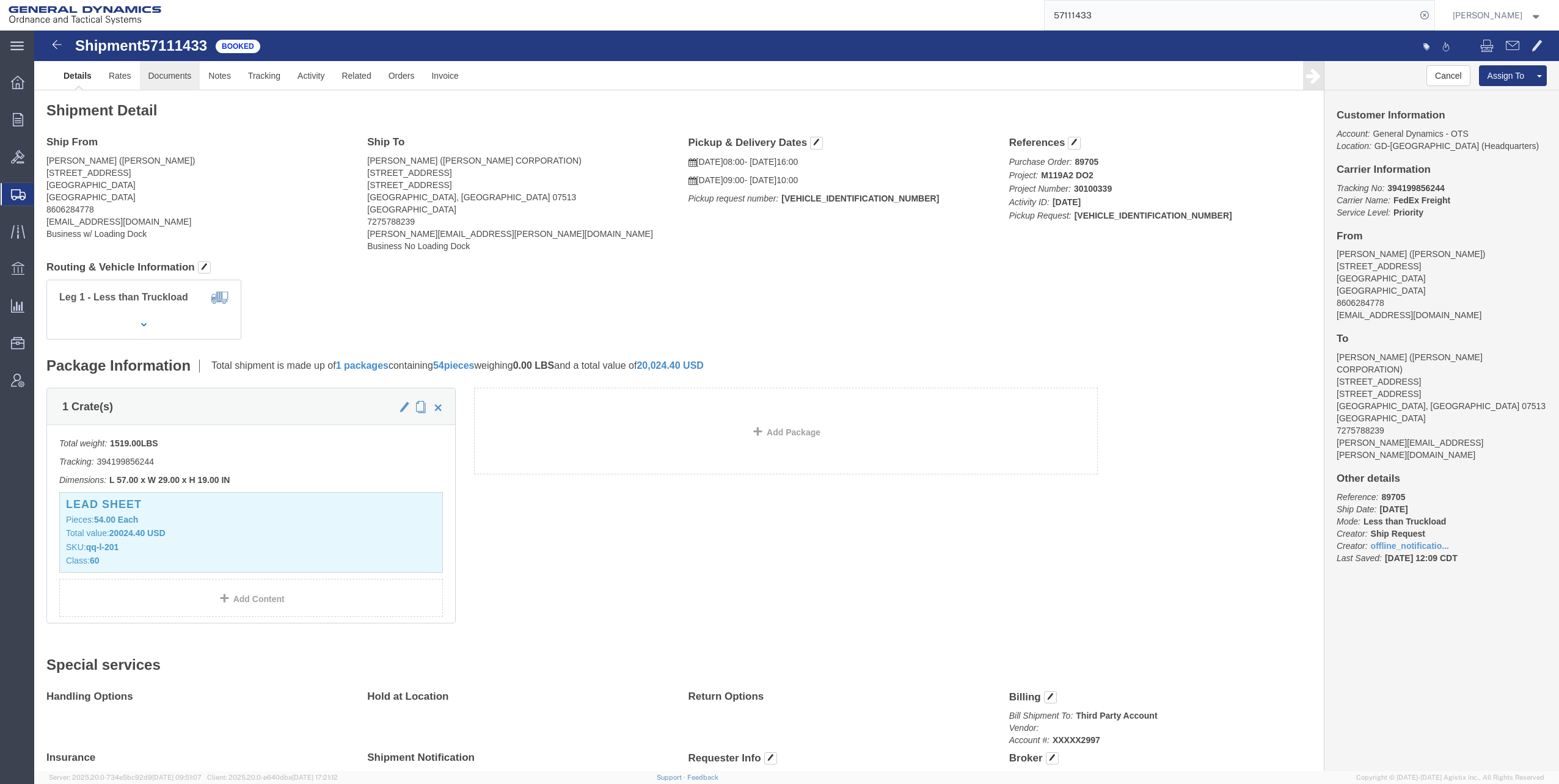
click link "Documents"
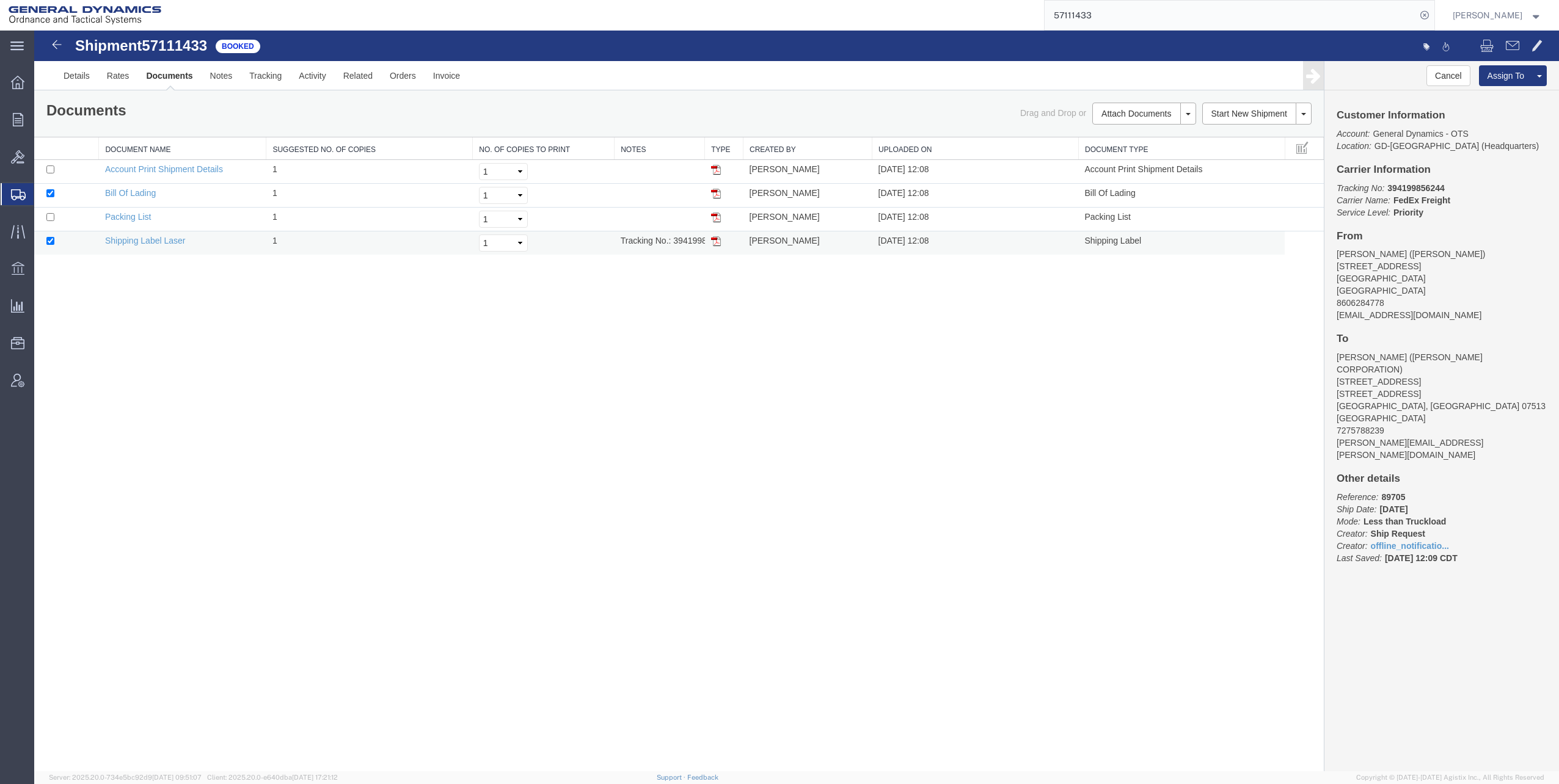
click at [712, 243] on img at bounding box center [716, 241] width 10 height 10
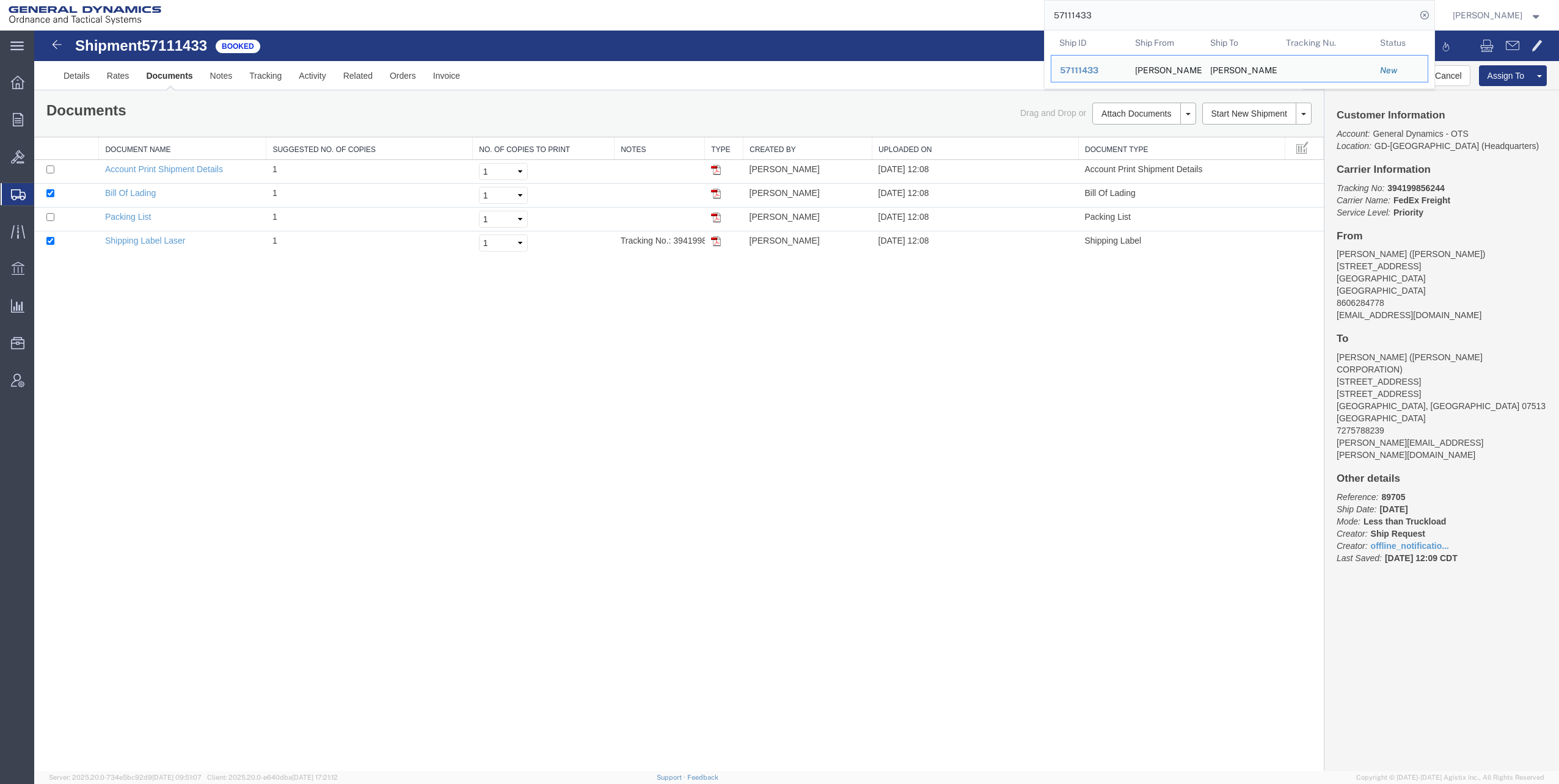
drag, startPoint x: 1056, startPoint y: 15, endPoint x: 1132, endPoint y: 13, distance: 76.0
click at [1132, 13] on input "57111433" at bounding box center [1230, 15] width 371 height 29
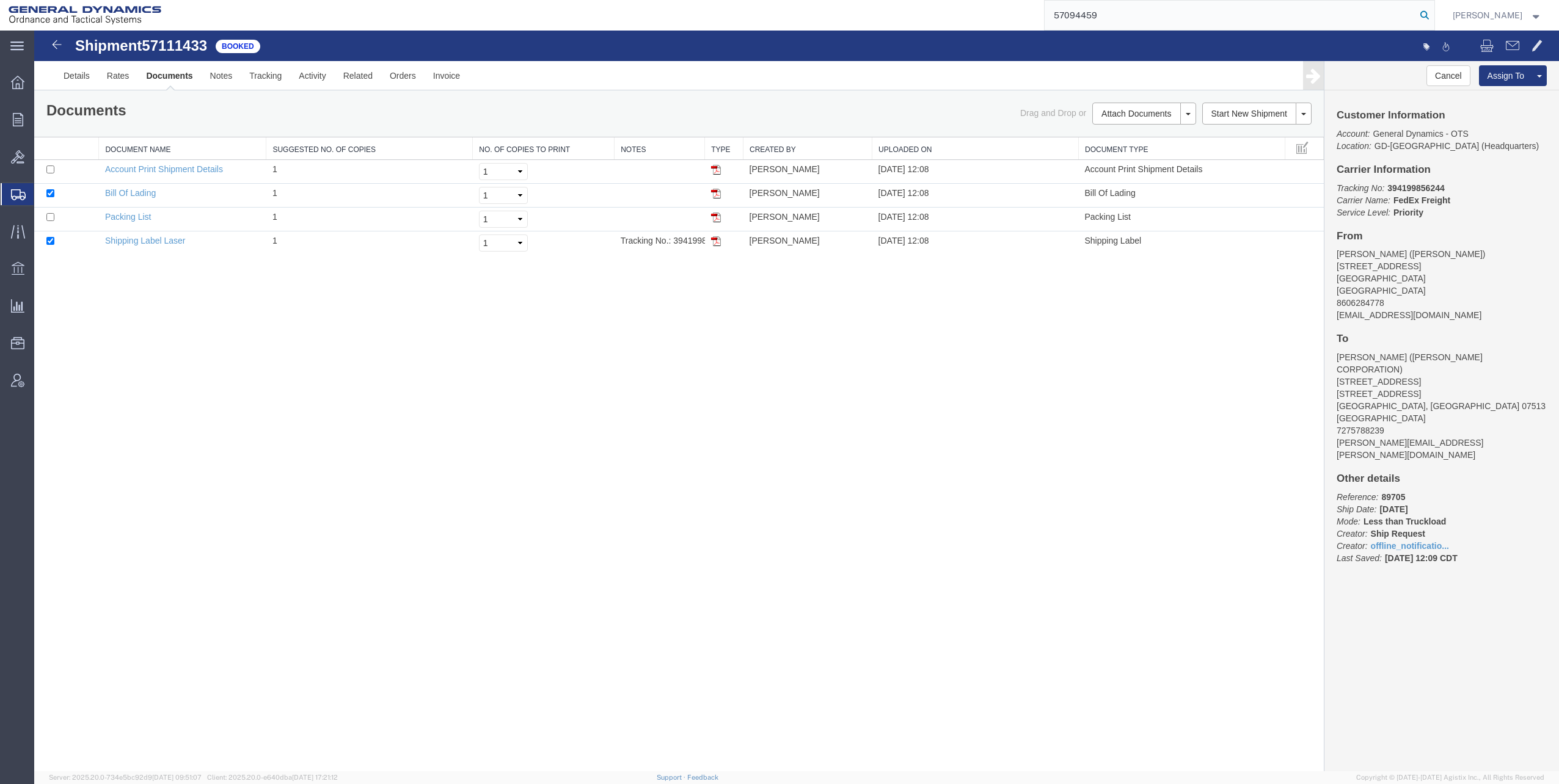
click at [1428, 13] on icon at bounding box center [1424, 15] width 17 height 17
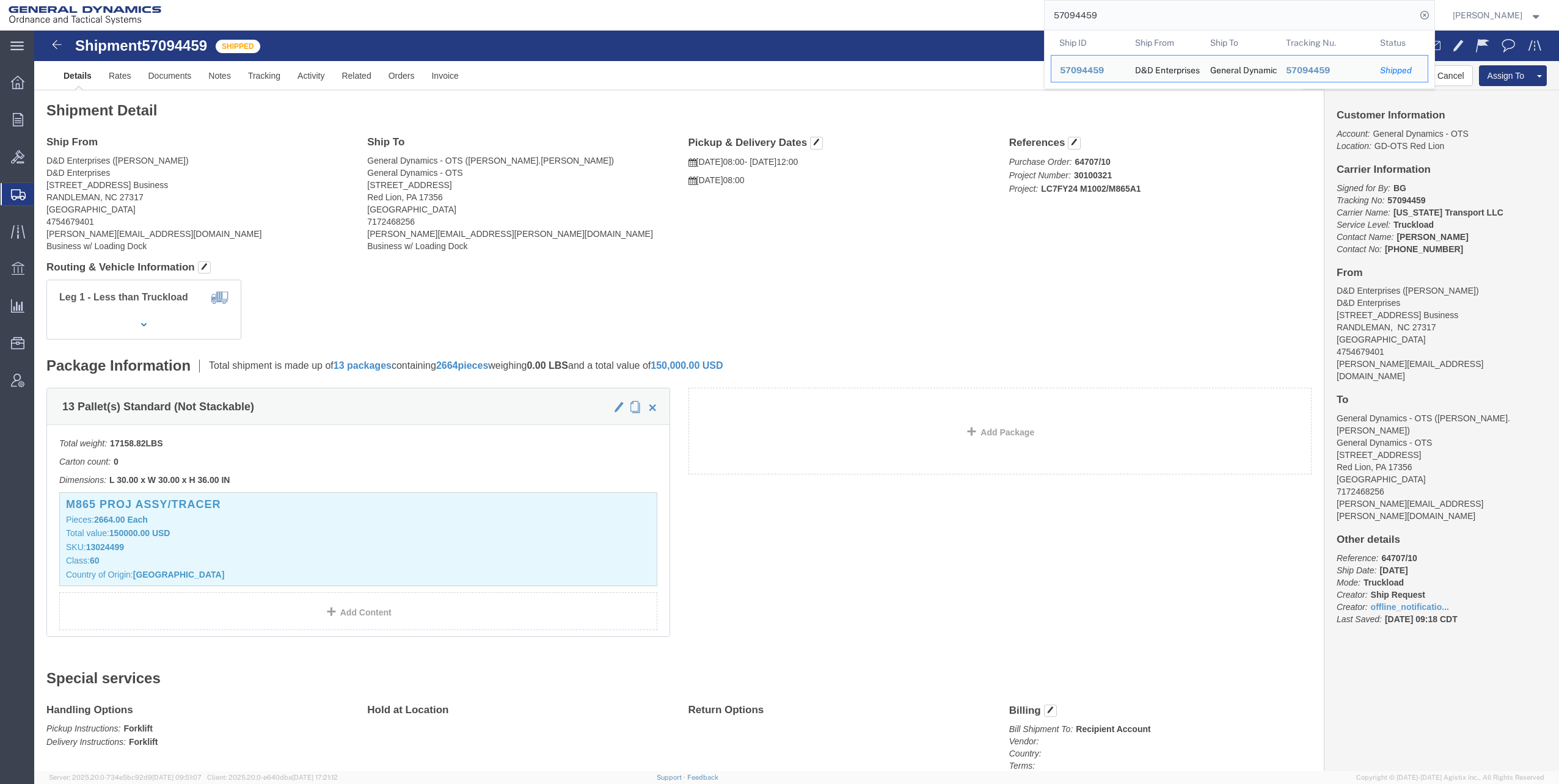
drag, startPoint x: 1060, startPoint y: 13, endPoint x: 1141, endPoint y: 9, distance: 81.1
click at [1141, 9] on input "57094459" at bounding box center [1230, 15] width 371 height 29
paste input "111433"
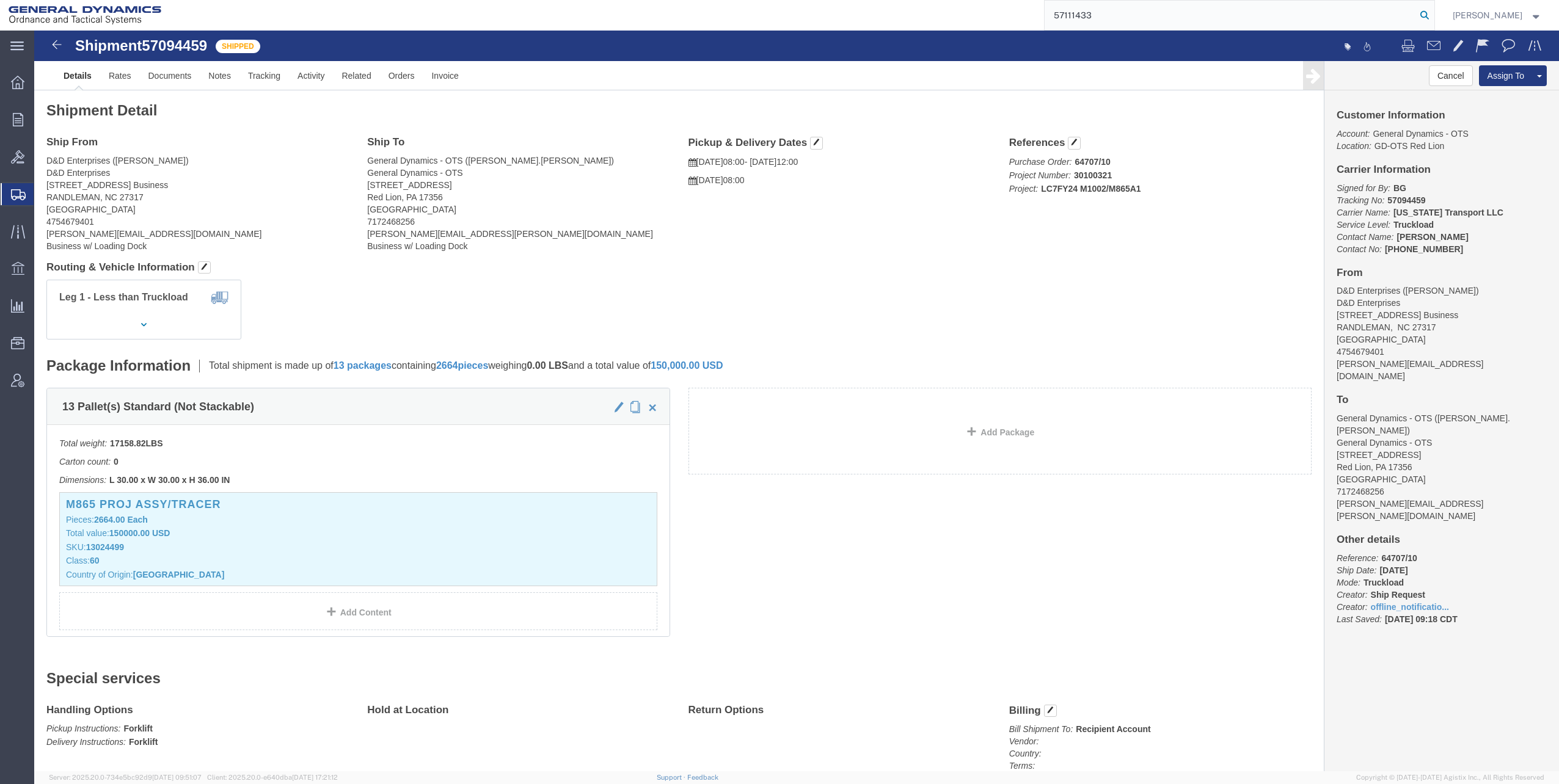
type input "57111433"
click at [1425, 17] on icon at bounding box center [1424, 15] width 17 height 17
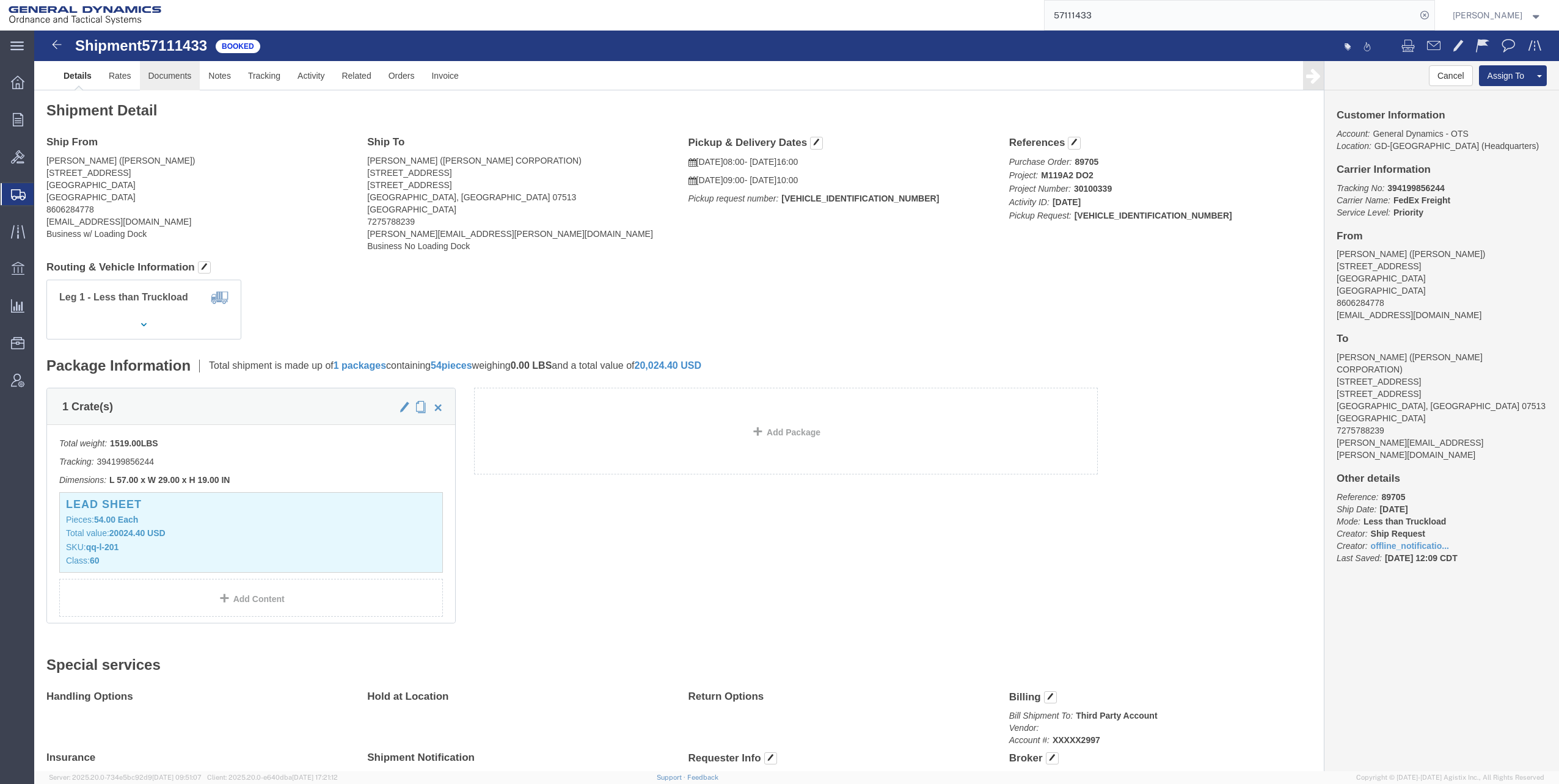
click link "Documents"
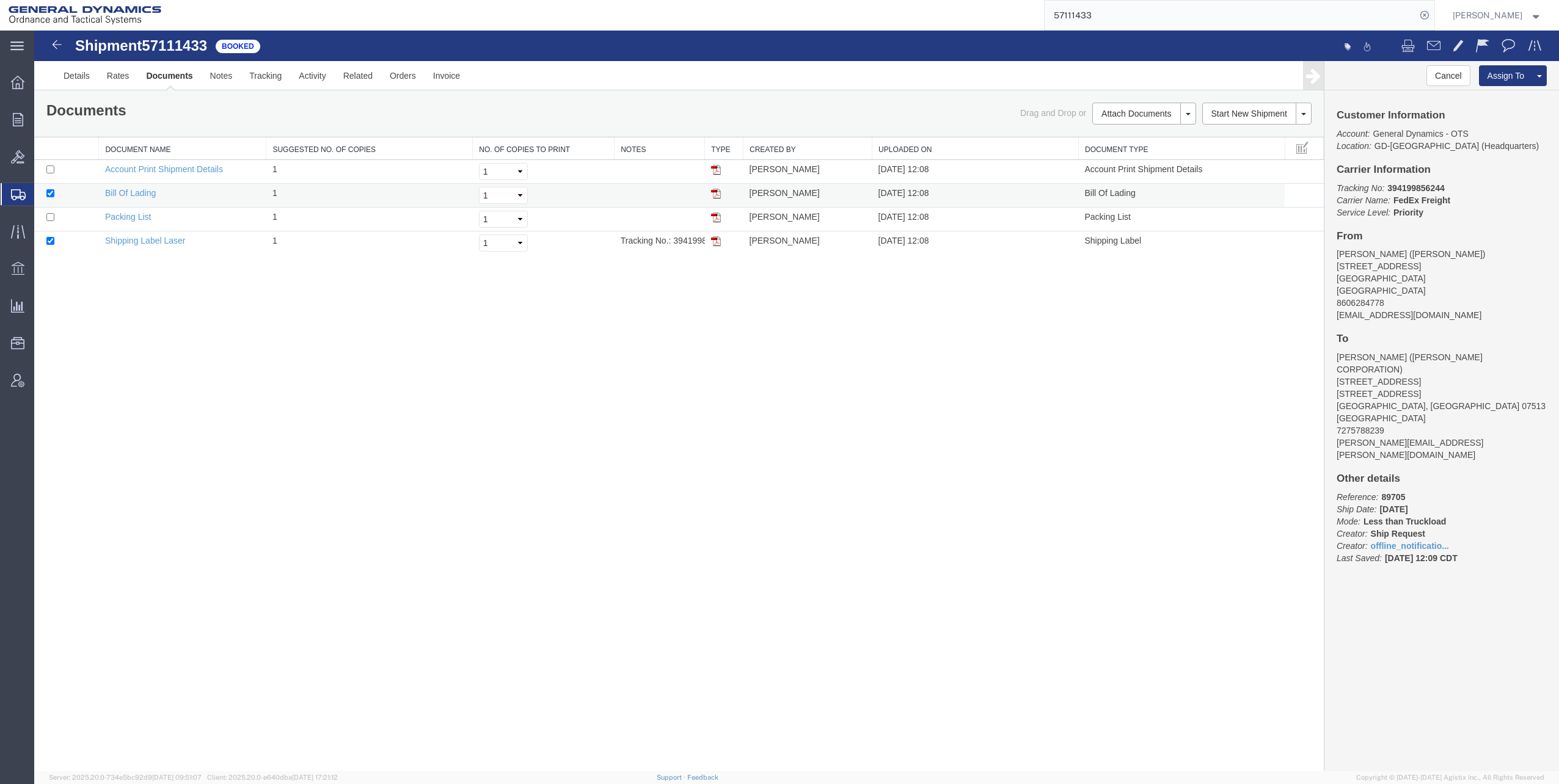
click at [716, 193] on img at bounding box center [716, 194] width 10 height 10
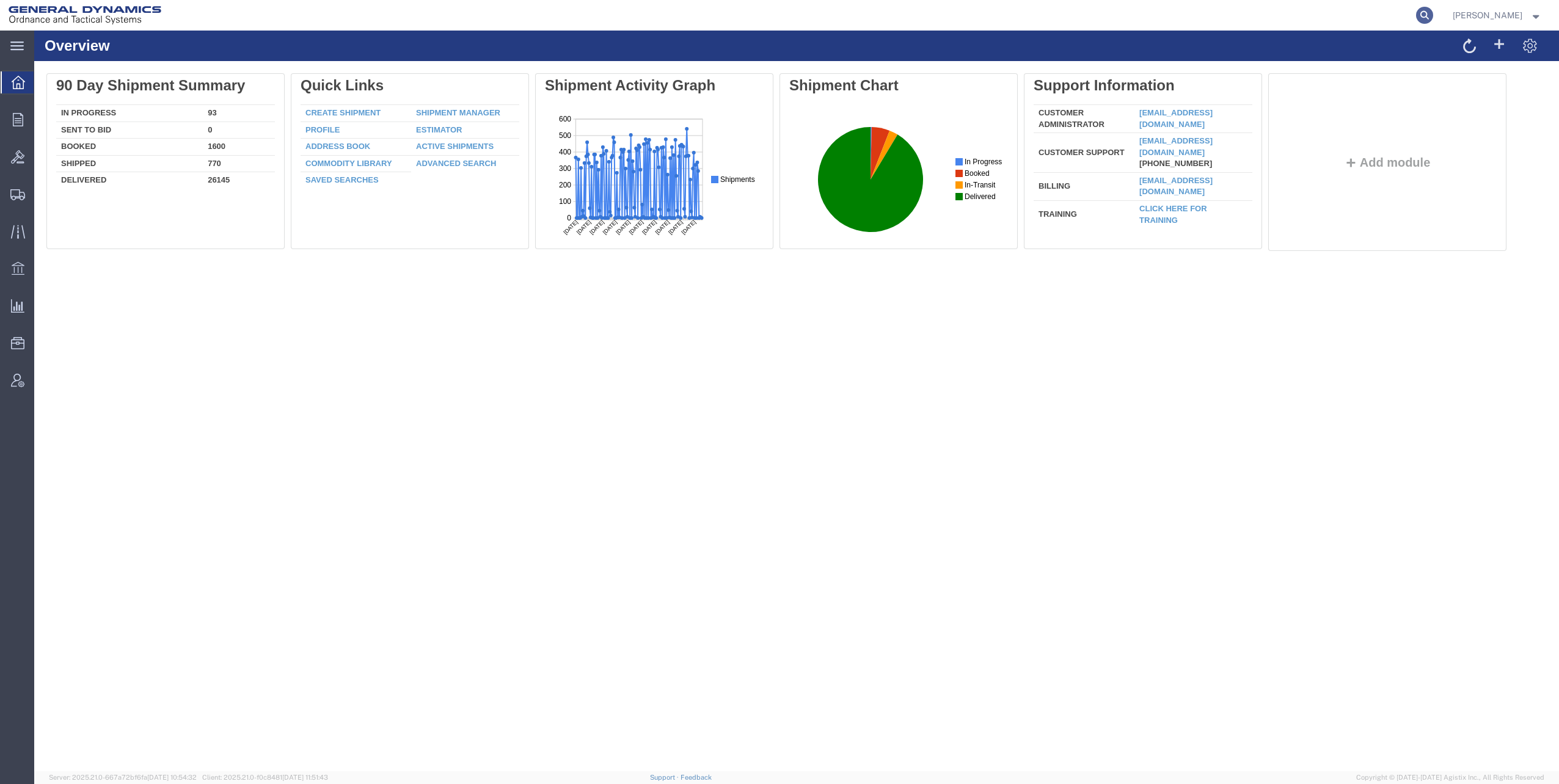
click at [1428, 17] on icon at bounding box center [1424, 15] width 17 height 17
paste input "56807714"
click at [1432, 15] on icon at bounding box center [1424, 15] width 17 height 17
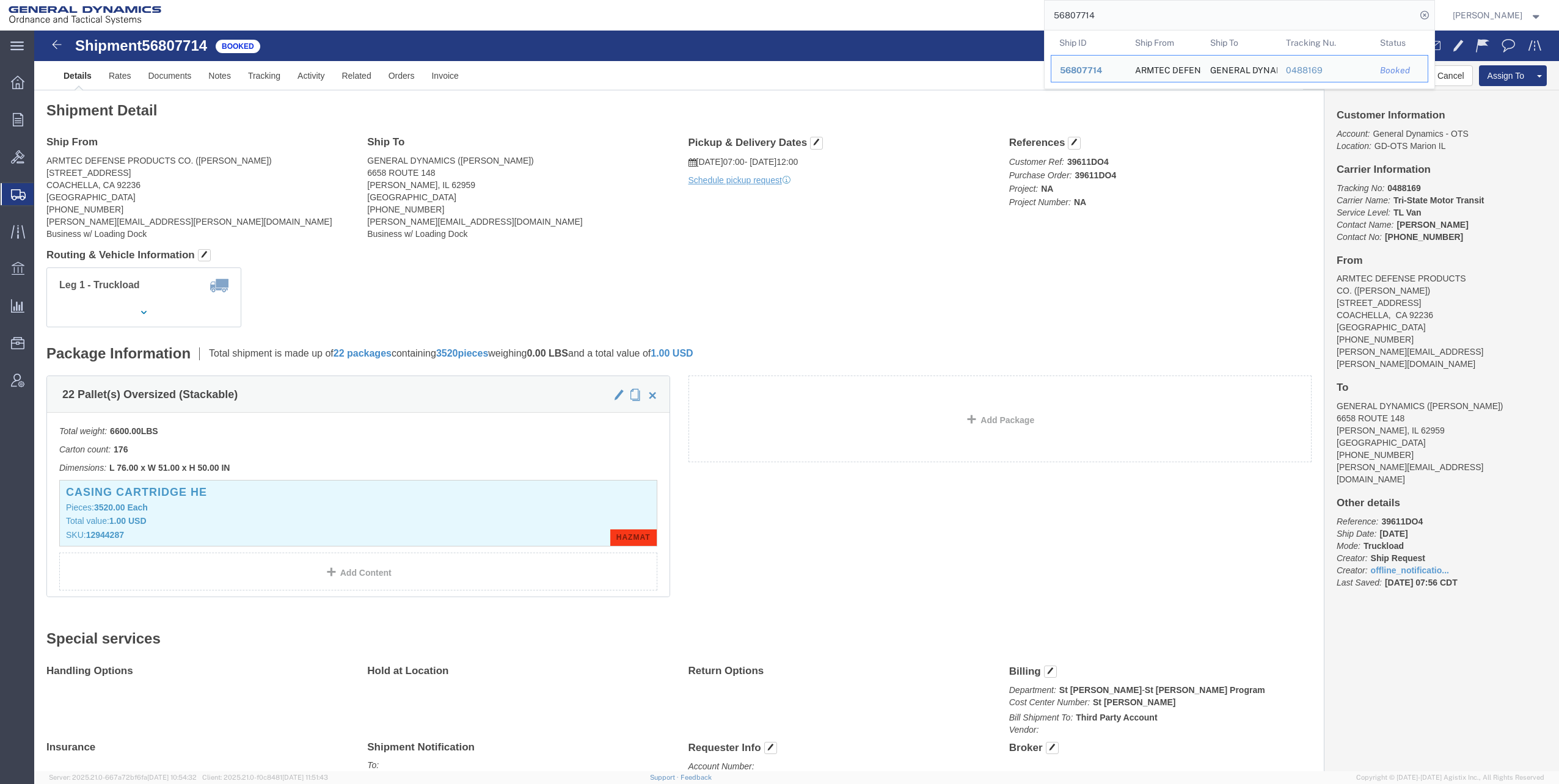
drag, startPoint x: 1058, startPoint y: 15, endPoint x: 1129, endPoint y: 15, distance: 71.0
click at [1129, 15] on input "56807714" at bounding box center [1230, 15] width 371 height 29
paste input "908935"
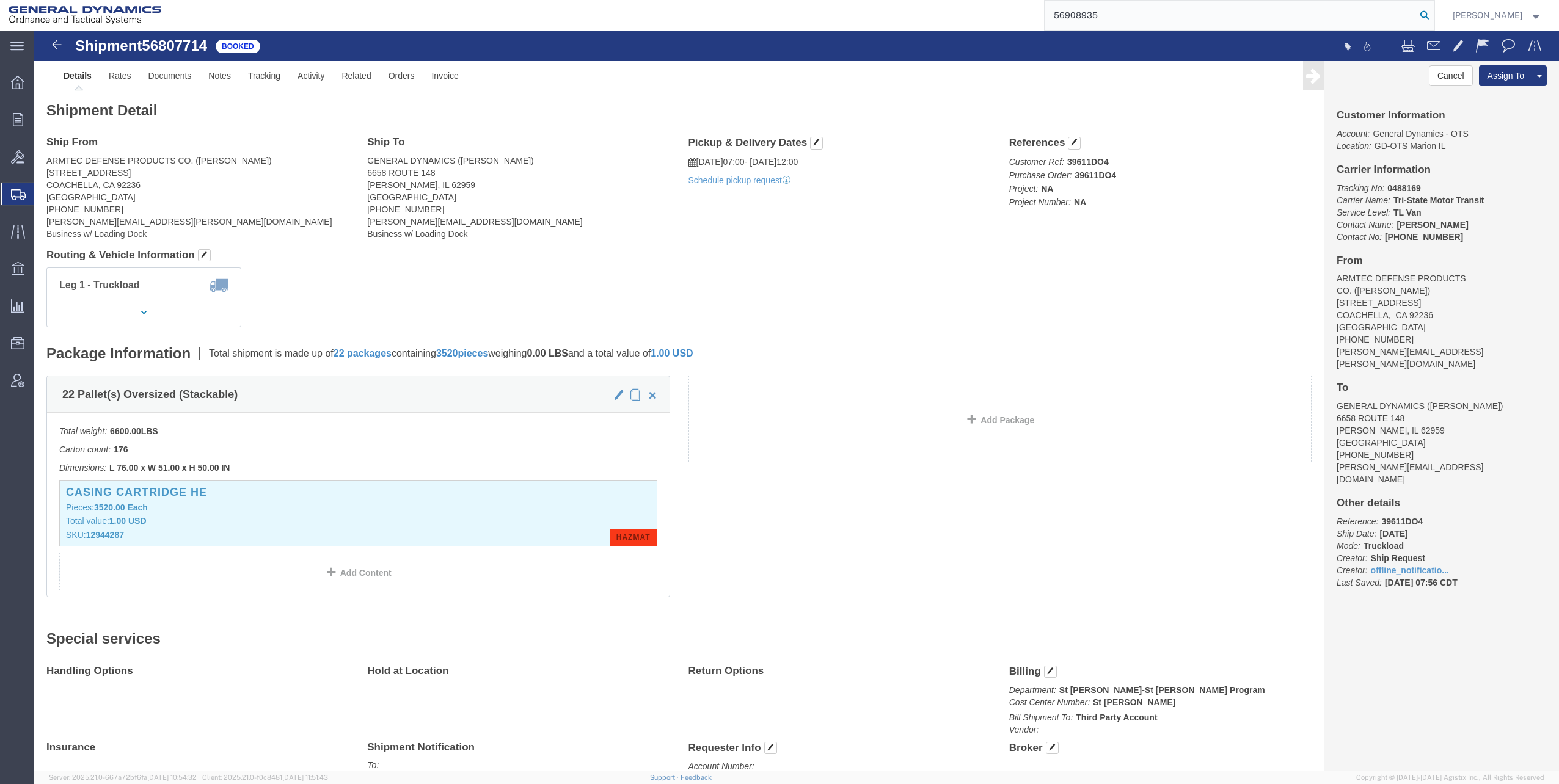
click at [1424, 15] on icon at bounding box center [1424, 15] width 17 height 17
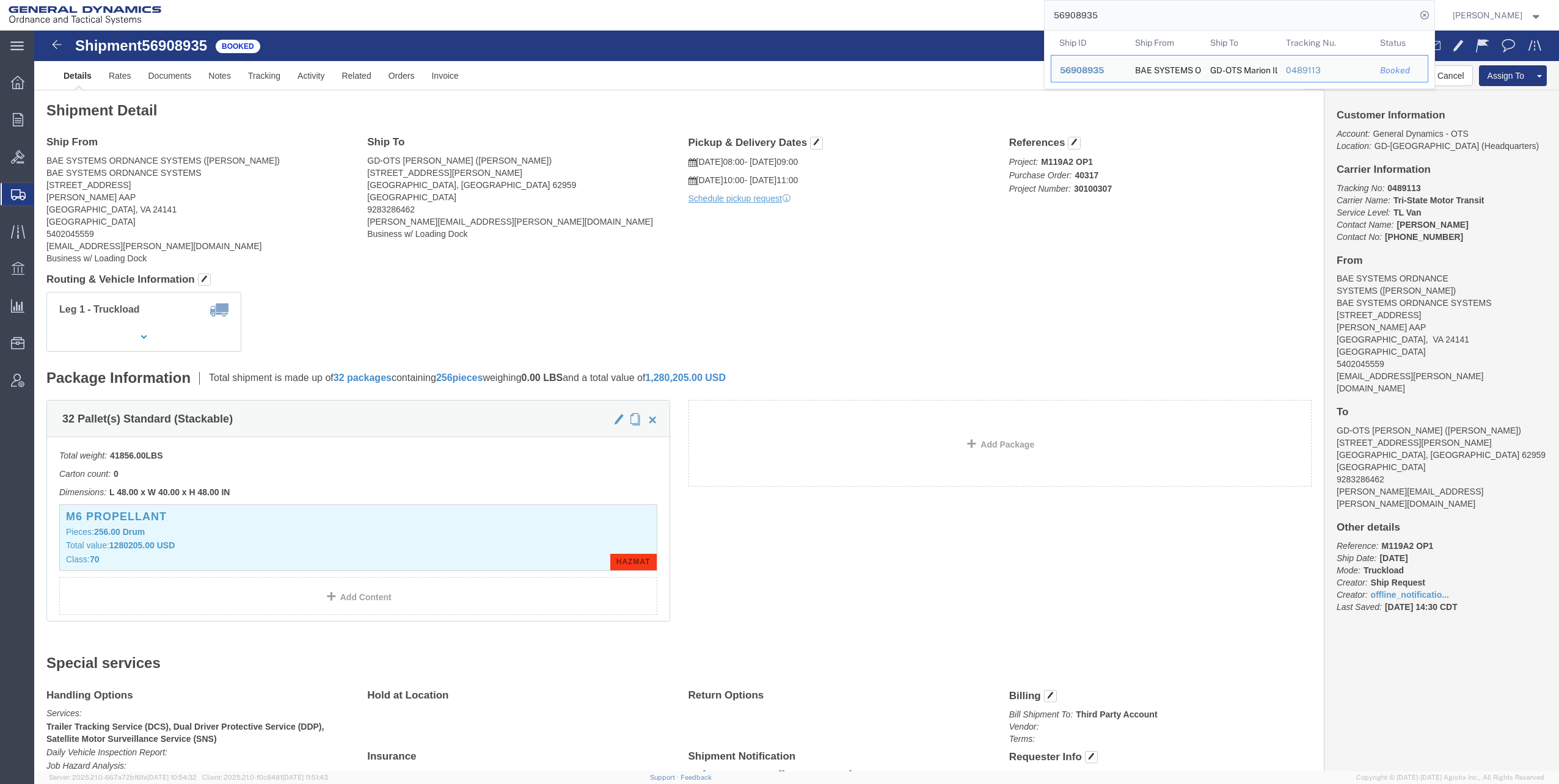
drag, startPoint x: 1058, startPoint y: 16, endPoint x: 1158, endPoint y: 10, distance: 100.2
click at [1158, 10] on input "56908935" at bounding box center [1230, 15] width 371 height 29
paste input "36438"
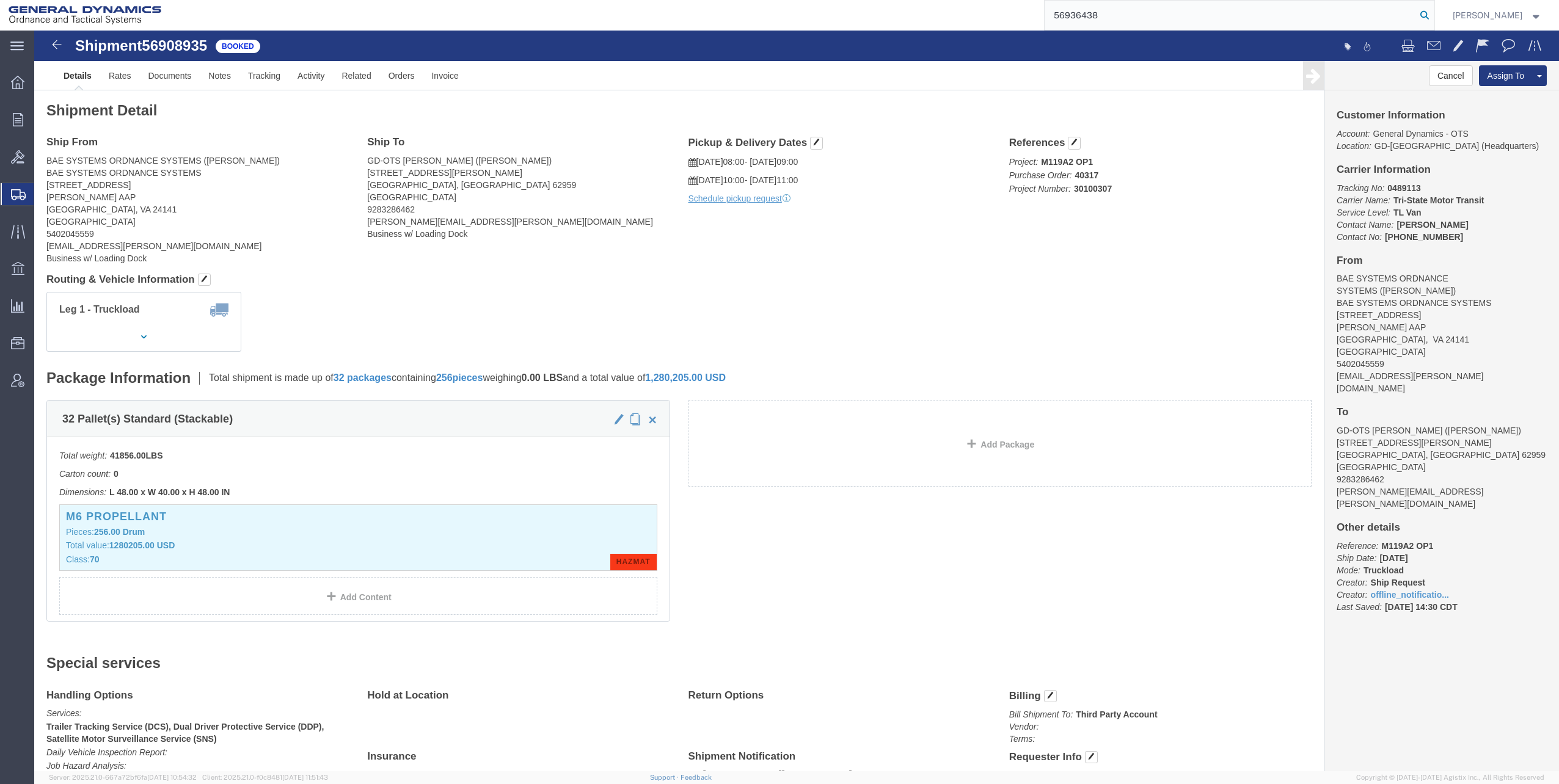
type input "56936438"
click at [1426, 17] on icon at bounding box center [1424, 15] width 17 height 17
